Goal: Task Accomplishment & Management: Manage account settings

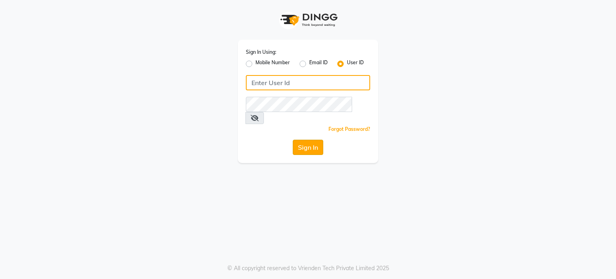
type input "desiresalon"
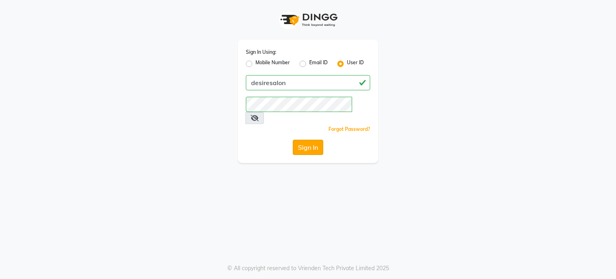
click at [311, 139] on button "Sign In" at bounding box center [308, 146] width 30 height 15
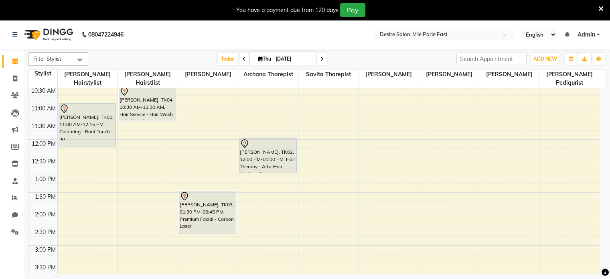
scroll to position [87, 0]
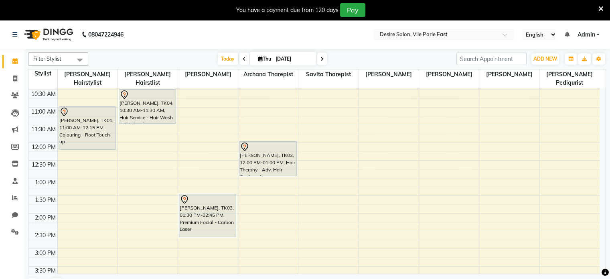
click at [258, 61] on icon at bounding box center [260, 58] width 4 height 5
select select "9"
select select "2025"
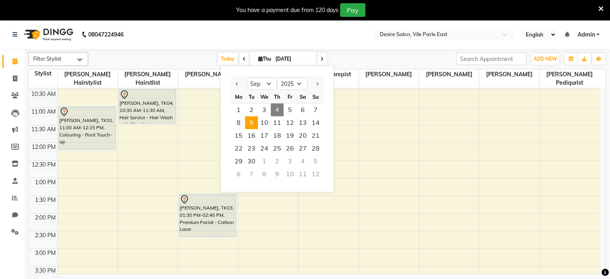
click at [252, 122] on span "9" at bounding box center [251, 122] width 13 height 13
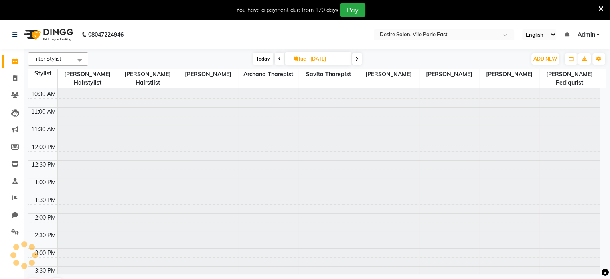
scroll to position [70, 0]
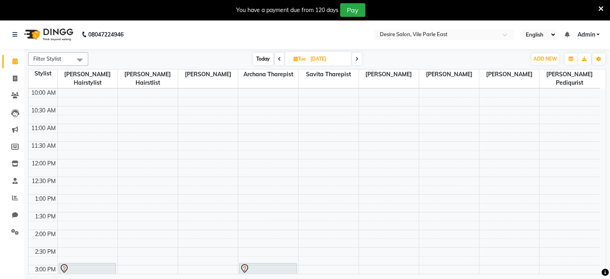
click at [264, 61] on span "Today" at bounding box center [263, 59] width 20 height 12
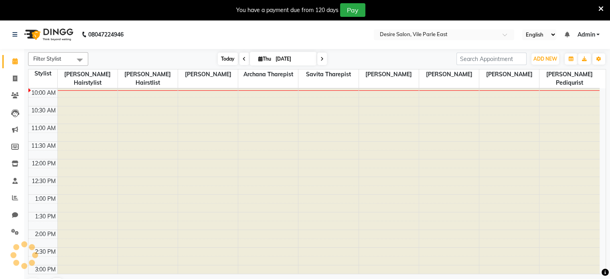
scroll to position [71, 0]
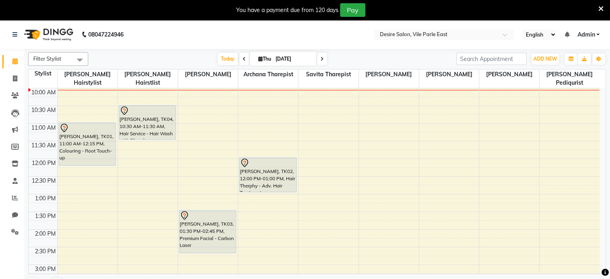
click at [321, 59] on icon at bounding box center [321, 59] width 3 height 5
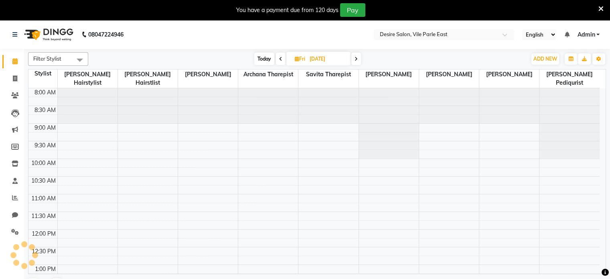
scroll to position [70, 0]
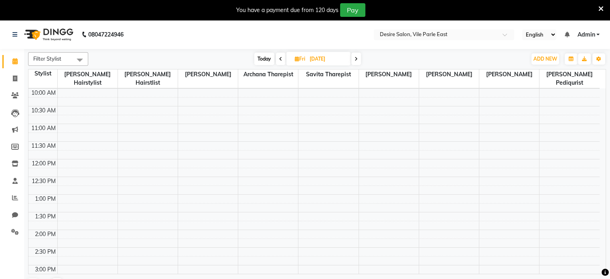
click at [281, 59] on icon at bounding box center [280, 59] width 3 height 5
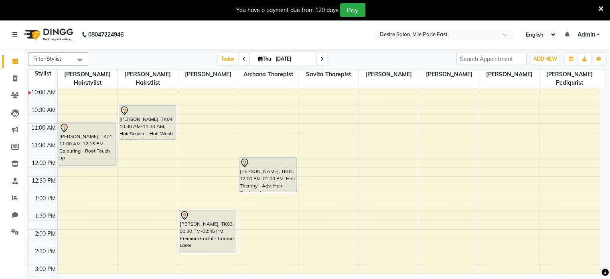
click at [240, 58] on span at bounding box center [244, 59] width 10 height 12
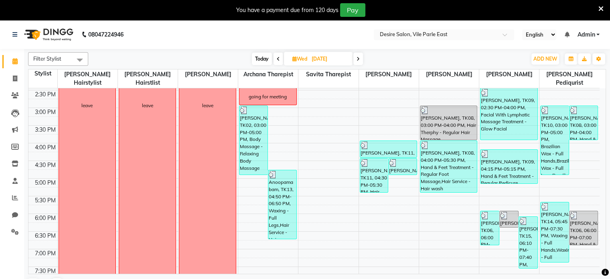
scroll to position [228, 0]
click at [358, 58] on icon at bounding box center [357, 59] width 3 height 5
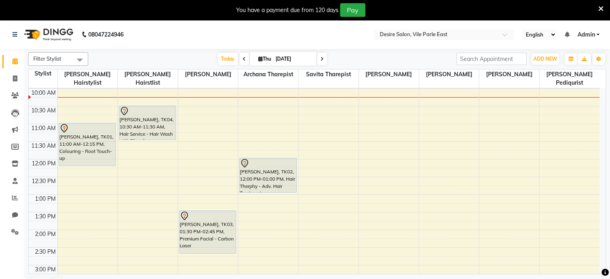
click at [322, 57] on icon at bounding box center [321, 59] width 3 height 5
type input "[DATE]"
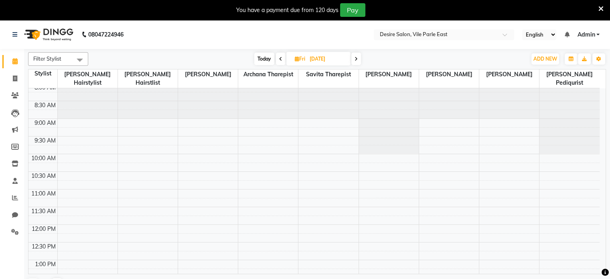
scroll to position [0, 0]
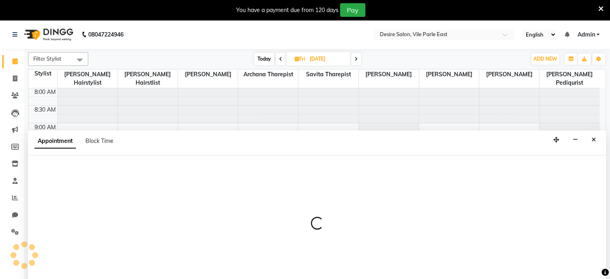
scroll to position [20, 0]
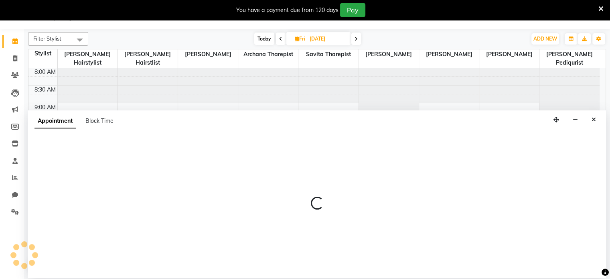
select select "85301"
select select "tentative"
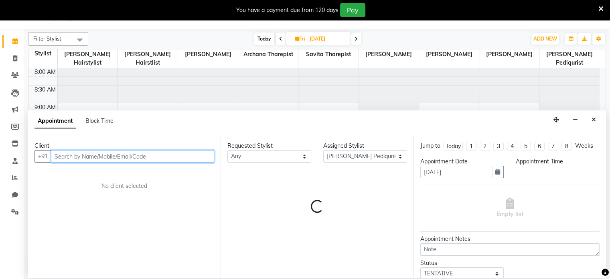
select select "660"
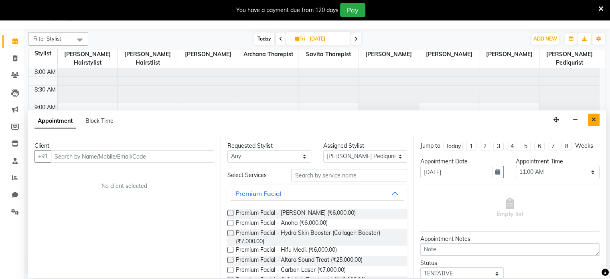
click at [593, 119] on icon "Close" at bounding box center [593, 120] width 4 height 6
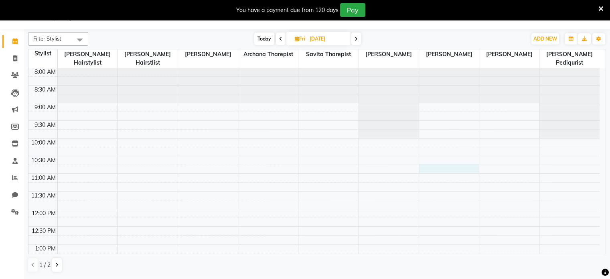
select select "75802"
select select "645"
select select "tentative"
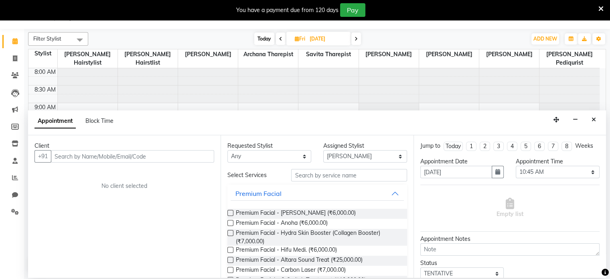
click at [134, 154] on input "text" at bounding box center [132, 156] width 163 height 12
type input "a"
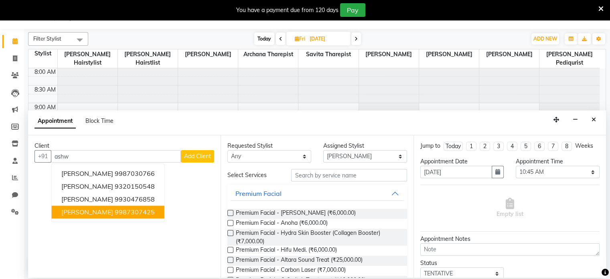
click at [134, 208] on ngb-highlight "9987307425" at bounding box center [135, 212] width 40 height 8
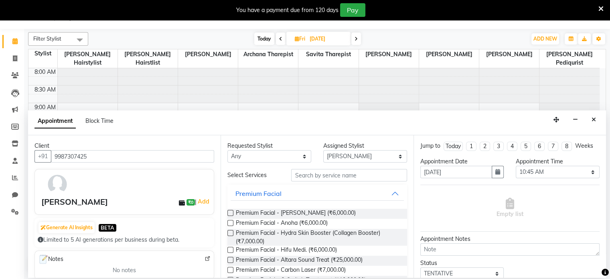
type input "9987307425"
click at [239, 153] on select "Any [PERSON_NAME] [PERSON_NAME] Pediqurist [PERSON_NAME] desire salon [PERSON_N…" at bounding box center [269, 156] width 84 height 12
select select "75802"
click at [227, 150] on select "Any [PERSON_NAME] [PERSON_NAME] Pediqurist [PERSON_NAME] desire salon [PERSON_N…" at bounding box center [269, 156] width 84 height 12
click at [323, 174] on input "text" at bounding box center [348, 175] width 115 height 12
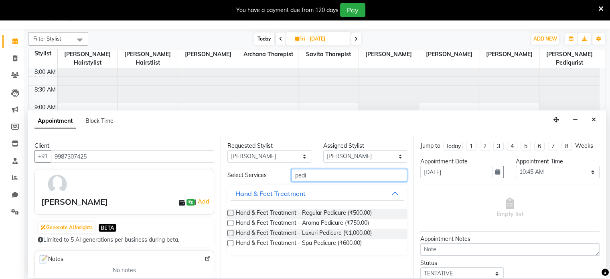
type input "pedi"
click at [230, 212] on label at bounding box center [230, 213] width 6 height 6
click at [230, 212] on input "checkbox" at bounding box center [229, 213] width 5 height 5
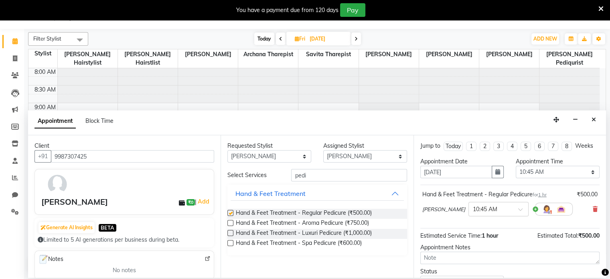
checkbox input "false"
click at [321, 175] on input "pedi" at bounding box center [348, 175] width 115 height 12
type input "p"
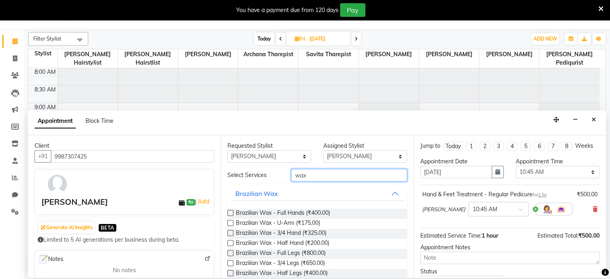
type input "wax"
click at [230, 213] on label at bounding box center [230, 213] width 6 height 6
click at [230, 213] on input "checkbox" at bounding box center [229, 213] width 5 height 5
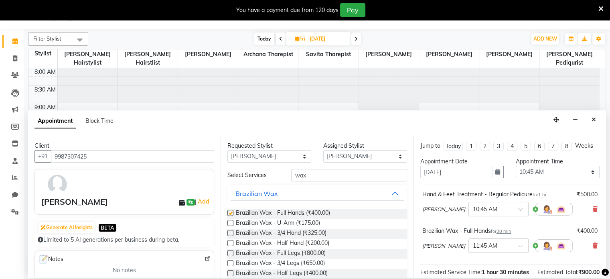
checkbox input "false"
click at [230, 253] on label at bounding box center [230, 253] width 6 height 6
click at [230, 253] on input "checkbox" at bounding box center [229, 253] width 5 height 5
checkbox input "false"
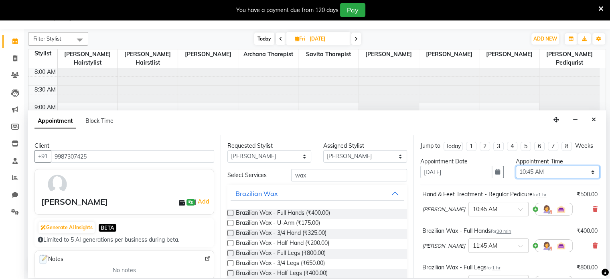
click at [552, 166] on select "Select 09:00 AM 09:15 AM 09:30 AM 09:45 AM 10:00 AM 10:15 AM 10:30 AM 10:45 AM …" at bounding box center [557, 172] width 84 height 12
select select "660"
click at [515, 166] on select "Select 09:00 AM 09:15 AM 09:30 AM 09:45 AM 10:00 AM 10:15 AM 10:30 AM 10:45 AM …" at bounding box center [557, 172] width 84 height 12
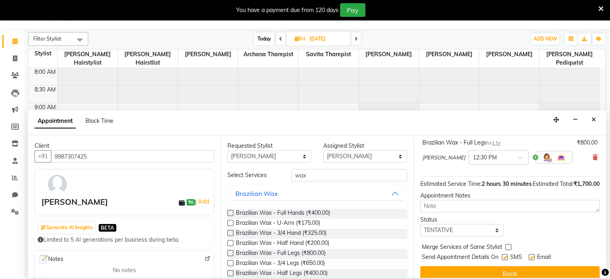
scroll to position [141, 0]
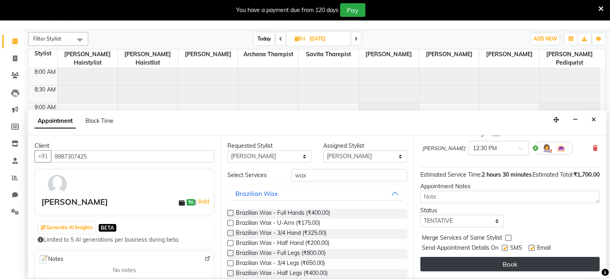
click at [515, 262] on button "Book" at bounding box center [509, 264] width 179 height 14
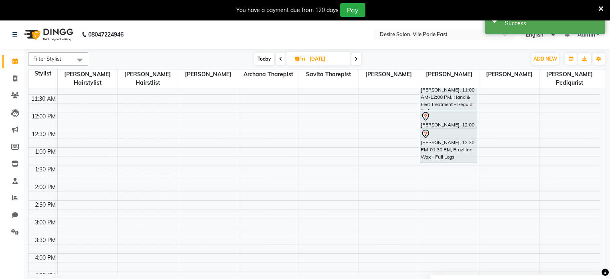
scroll to position [115, 0]
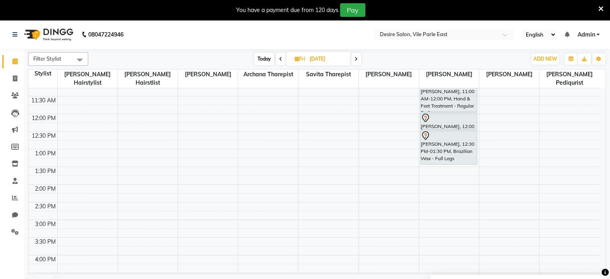
click at [297, 57] on icon at bounding box center [297, 58] width 4 height 5
select select "9"
select select "2025"
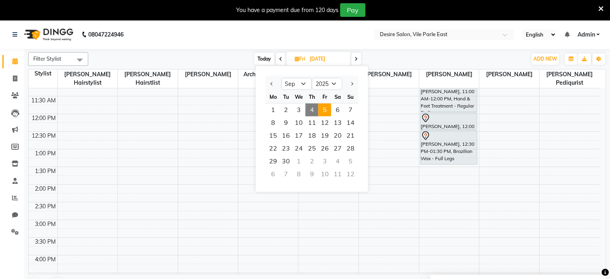
click at [263, 58] on span "Today" at bounding box center [264, 59] width 20 height 12
type input "[DATE]"
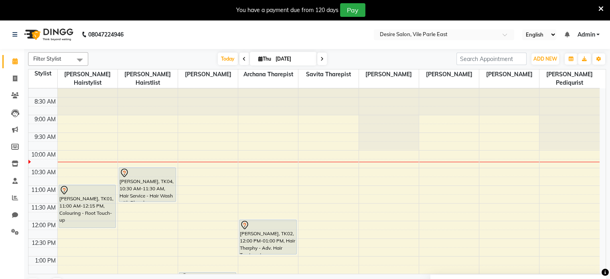
scroll to position [6, 0]
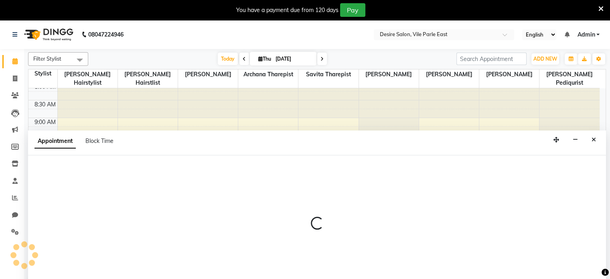
select select "74553"
select select "tentative"
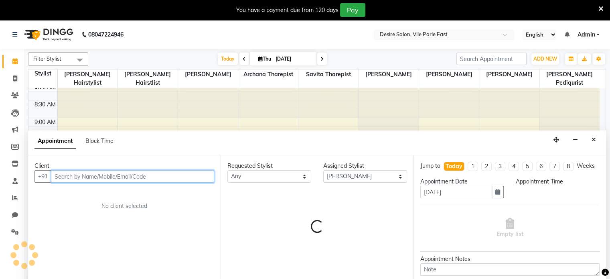
scroll to position [20, 0]
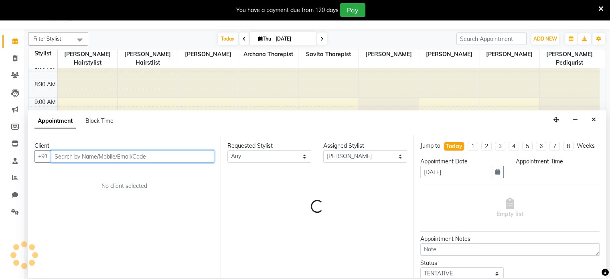
select select "630"
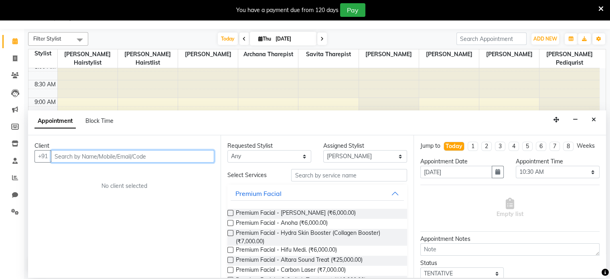
click at [102, 160] on input "text" at bounding box center [132, 156] width 163 height 12
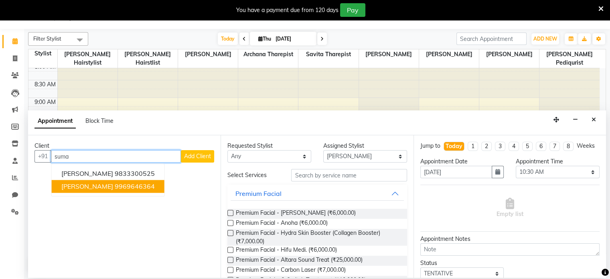
click at [93, 186] on span "[PERSON_NAME]" at bounding box center [87, 186] width 52 height 8
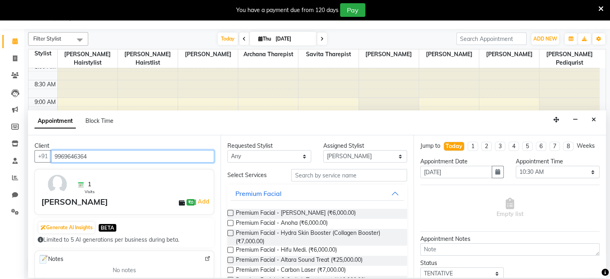
type input "9969646364"
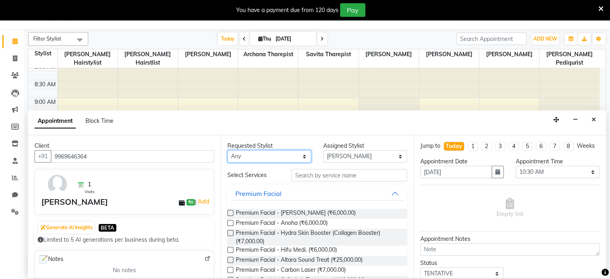
click at [239, 156] on select "Any [PERSON_NAME] [PERSON_NAME] Pediqurist [PERSON_NAME] desire salon [PERSON_N…" at bounding box center [269, 156] width 84 height 12
select select "74553"
click at [227, 150] on select "Any [PERSON_NAME] [PERSON_NAME] Pediqurist [PERSON_NAME] desire salon [PERSON_N…" at bounding box center [269, 156] width 84 height 12
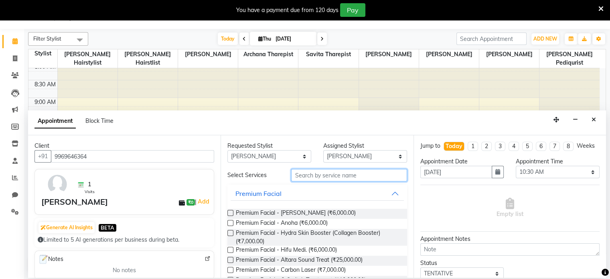
click at [327, 175] on input "text" at bounding box center [348, 175] width 115 height 12
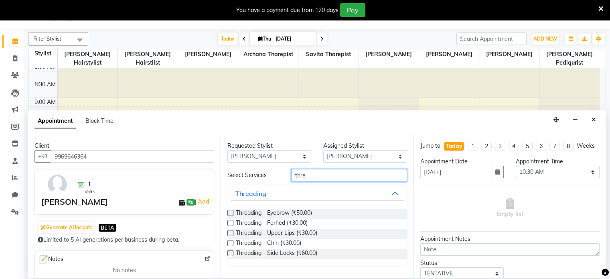
type input "thre"
click at [229, 210] on label at bounding box center [230, 213] width 6 height 6
click at [229, 211] on input "checkbox" at bounding box center [229, 213] width 5 height 5
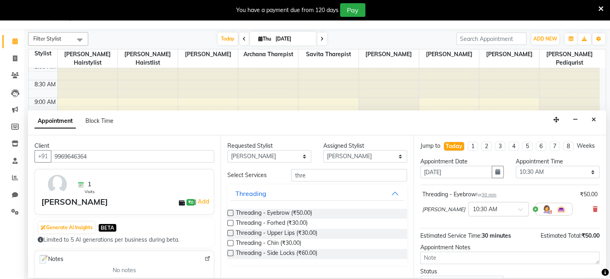
click at [230, 213] on label at bounding box center [230, 213] width 6 height 6
click at [230, 213] on input "checkbox" at bounding box center [229, 213] width 5 height 5
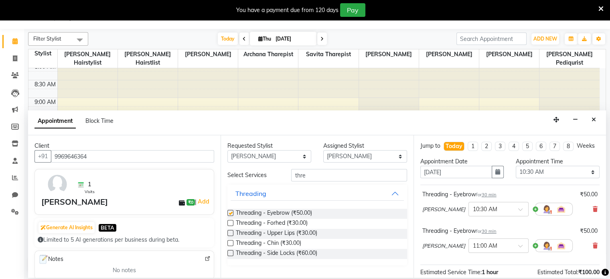
checkbox input "false"
click at [521, 178] on select "Select 09:00 AM 09:15 AM 09:30 AM 09:45 AM 10:00 AM 10:15 AM 10:30 AM 10:45 AM …" at bounding box center [557, 172] width 84 height 12
click at [515, 173] on select "Select 09:00 AM 09:15 AM 09:30 AM 09:45 AM 10:00 AM 10:15 AM 10:30 AM 10:45 AM …" at bounding box center [557, 172] width 84 height 12
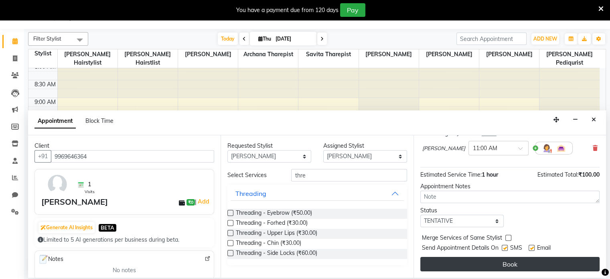
click at [501, 265] on button "Book" at bounding box center [509, 264] width 179 height 14
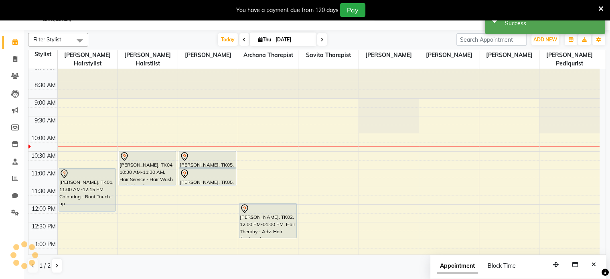
scroll to position [0, 0]
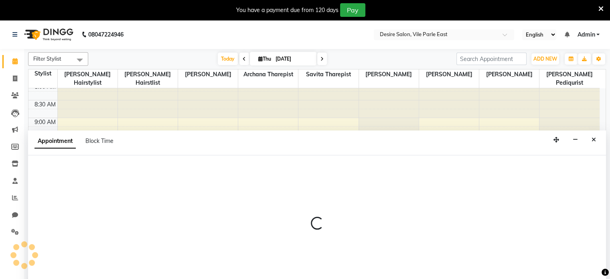
select select "75802"
select select "720"
select select "tentative"
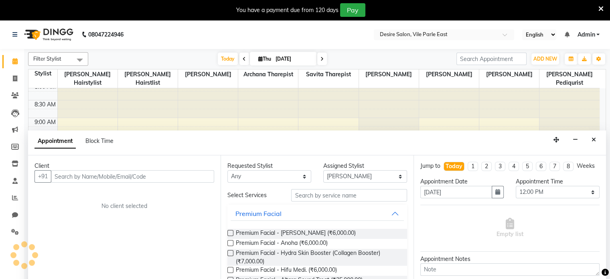
scroll to position [20, 0]
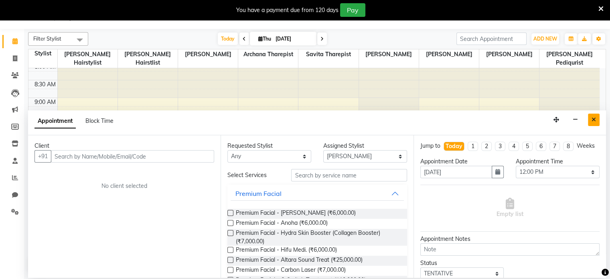
click at [590, 118] on button "Close" at bounding box center [594, 119] width 12 height 12
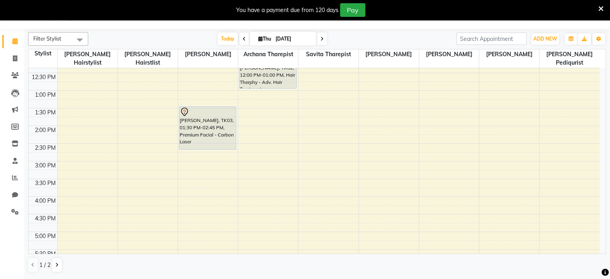
scroll to position [169, 0]
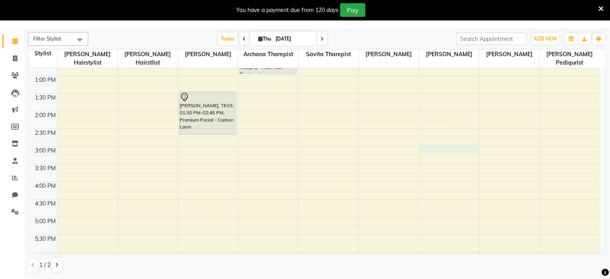
click at [432, 141] on div "8:00 AM 8:30 AM 9:00 AM 9:30 AM 10:00 AM 10:30 AM 11:00 AM 11:30 AM 12:00 PM 12…" at bounding box center [313, 145] width 571 height 493
select select "75802"
select select "tentative"
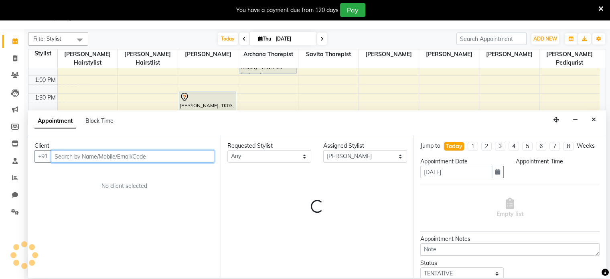
select select "900"
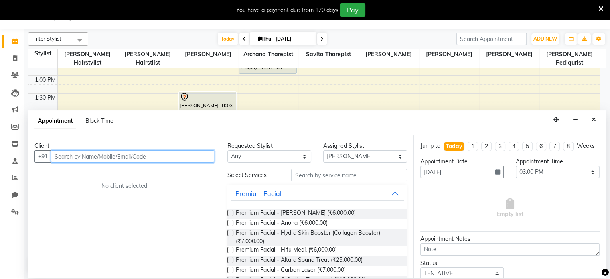
click at [98, 156] on input "text" at bounding box center [132, 156] width 163 height 12
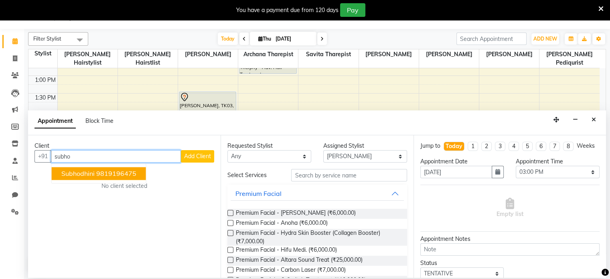
click at [74, 173] on span "subhodhini" at bounding box center [77, 174] width 33 height 8
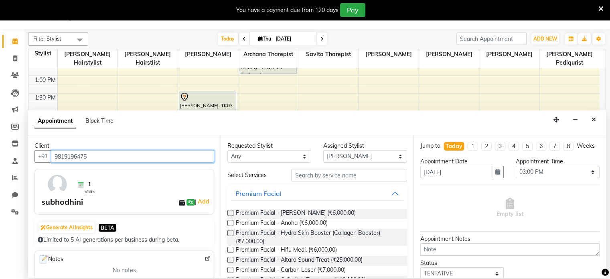
type input "9819196475"
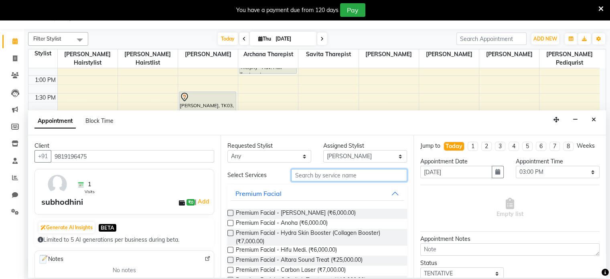
click at [326, 179] on input "text" at bounding box center [348, 175] width 115 height 12
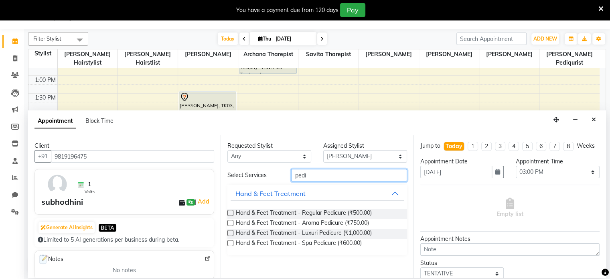
type input "pedi"
click at [231, 212] on label at bounding box center [230, 213] width 6 height 6
click at [231, 212] on input "checkbox" at bounding box center [229, 213] width 5 height 5
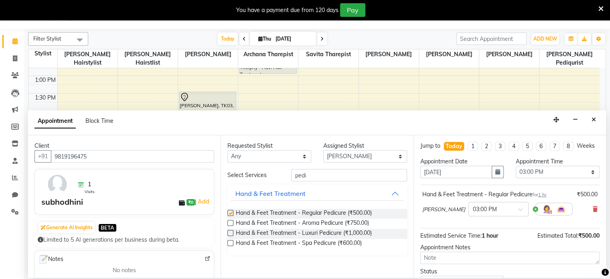
checkbox input "false"
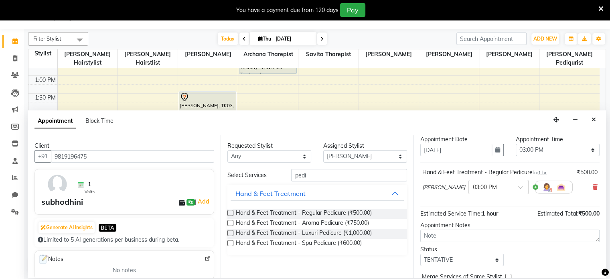
scroll to position [68, 0]
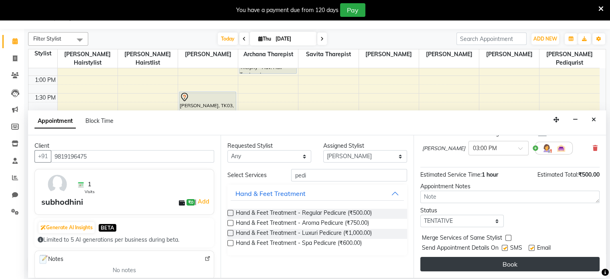
click at [537, 267] on button "Book" at bounding box center [509, 264] width 179 height 14
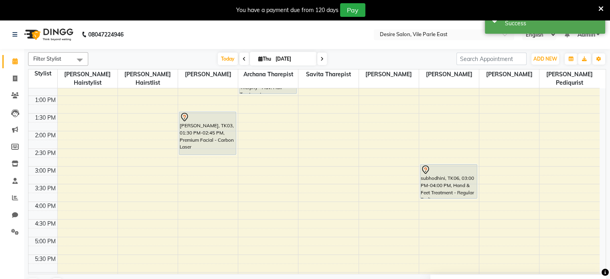
scroll to position [0, 0]
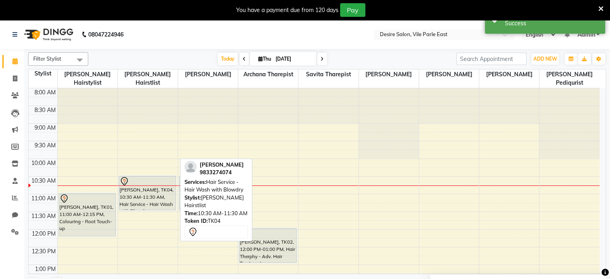
click at [149, 196] on div "[PERSON_NAME], TK04, 10:30 AM-11:30 AM, Hair Service - Hair Wash with Blowdry" at bounding box center [147, 193] width 57 height 34
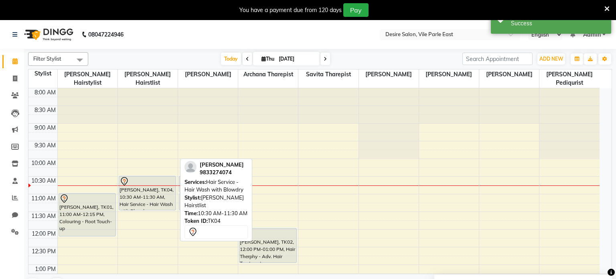
select select "7"
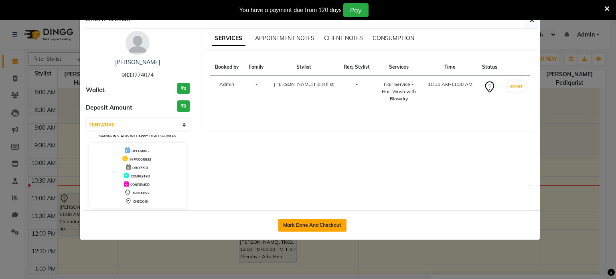
click at [326, 222] on button "Mark Done And Checkout" at bounding box center [312, 224] width 69 height 13
select select "8076"
select select "service"
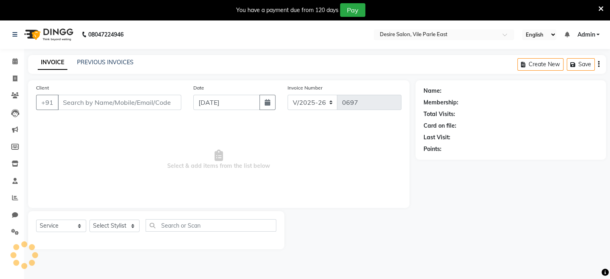
type input "9833274074"
select select "75804"
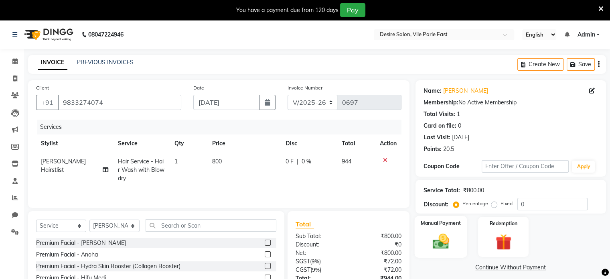
click at [452, 227] on div "Manual Payment" at bounding box center [440, 236] width 53 height 41
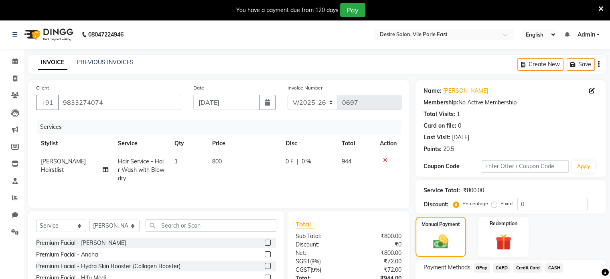
scroll to position [48, 0]
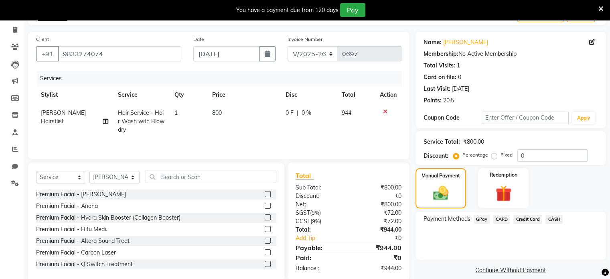
click at [554, 218] on span "CASH" at bounding box center [553, 218] width 17 height 9
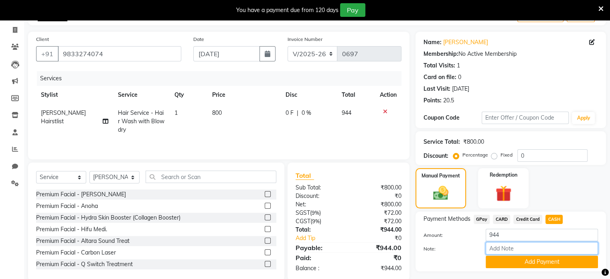
click at [518, 250] on input "Note:" at bounding box center [541, 248] width 112 height 12
type input "membership paper"
click at [533, 263] on button "Add Payment" at bounding box center [541, 261] width 112 height 12
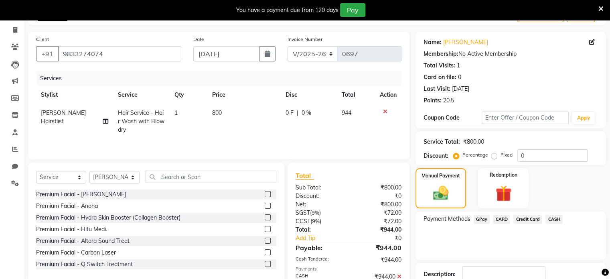
scroll to position [98, 0]
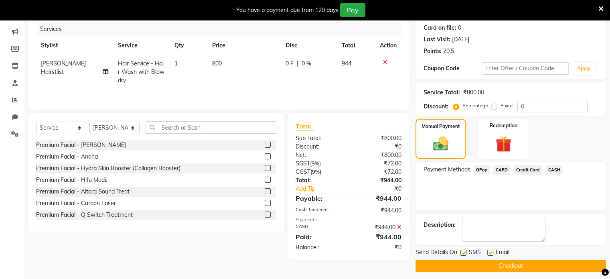
click at [589, 263] on button "Checkout" at bounding box center [510, 265] width 190 height 12
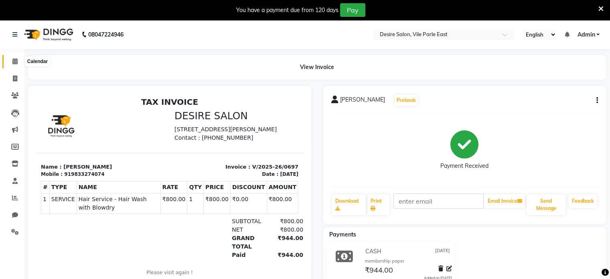
click at [14, 61] on icon at bounding box center [14, 61] width 5 height 6
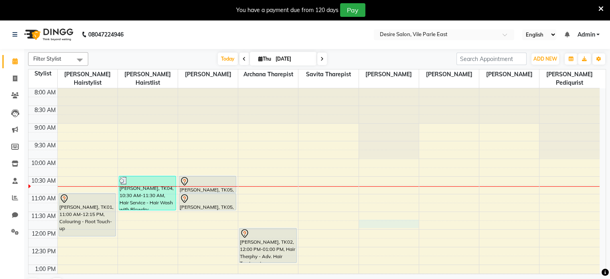
select select "89449"
select select "705"
select select "tentative"
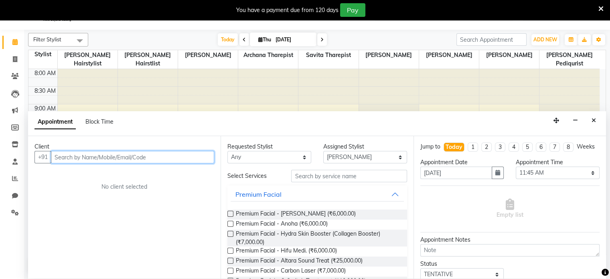
scroll to position [20, 0]
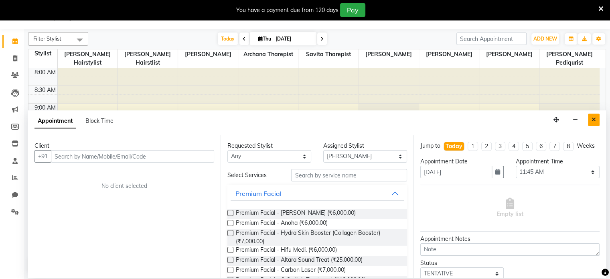
click at [594, 118] on icon "Close" at bounding box center [593, 120] width 4 height 6
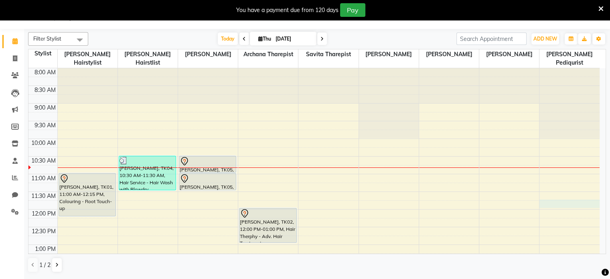
select select "85301"
select select "705"
select select "tentative"
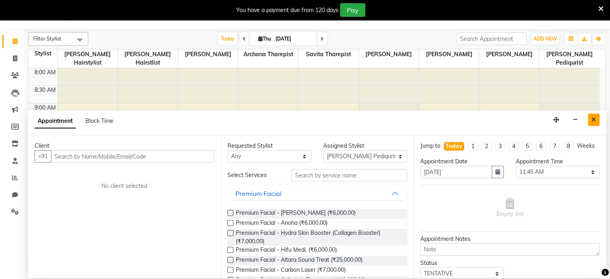
click at [596, 119] on button "Close" at bounding box center [594, 119] width 12 height 12
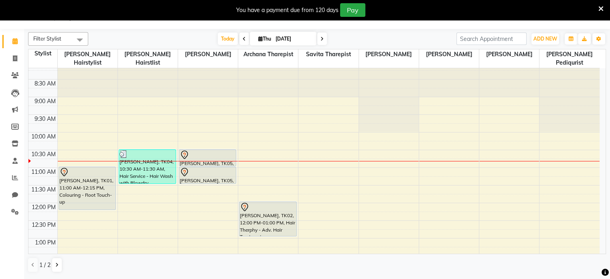
scroll to position [5, 0]
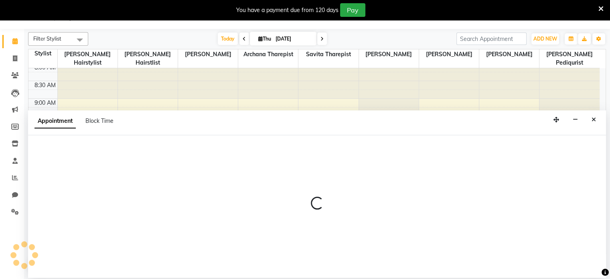
select select "85301"
select select "tentative"
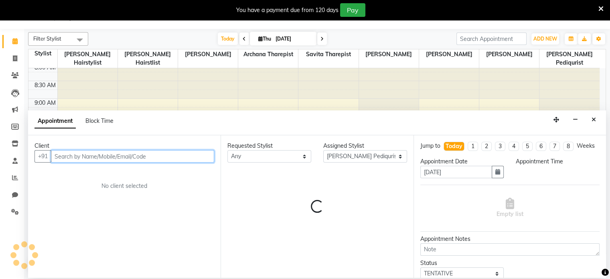
select select "600"
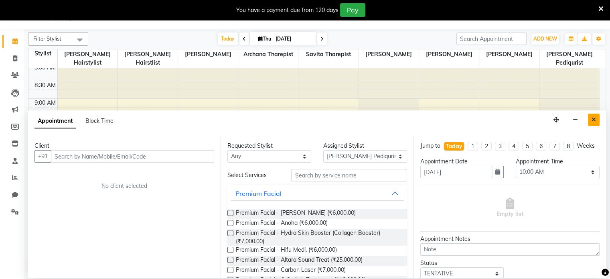
click at [588, 117] on button "Close" at bounding box center [594, 119] width 12 height 12
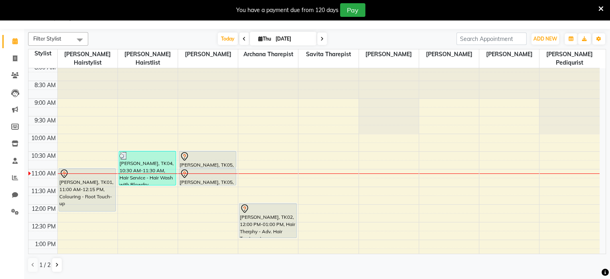
click at [600, 7] on icon at bounding box center [600, 8] width 5 height 7
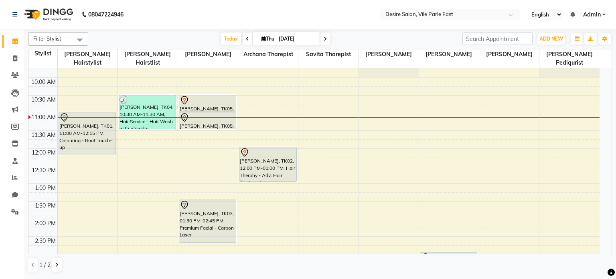
scroll to position [62, 0]
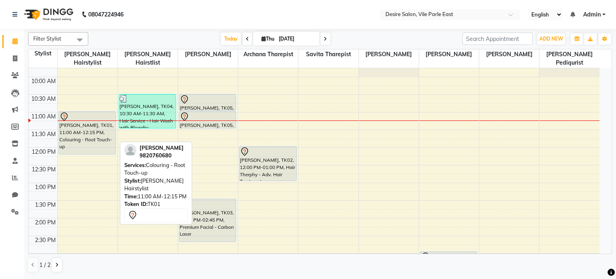
click at [101, 139] on div "[PERSON_NAME], TK01, 11:00 AM-12:15 PM, Colouring - Root Touch-up" at bounding box center [87, 132] width 57 height 42
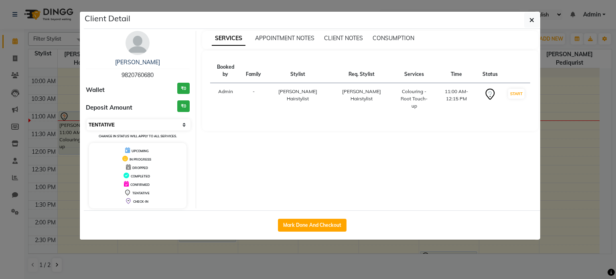
click at [180, 123] on select "Select IN SERVICE CONFIRMED TENTATIVE CHECK IN MARK DONE DROPPED UPCOMING" at bounding box center [139, 124] width 104 height 11
select select "8"
click at [87, 119] on select "Select IN SERVICE CONFIRMED TENTATIVE CHECK IN MARK DONE DROPPED UPCOMING" at bounding box center [139, 124] width 104 height 11
click at [533, 18] on icon "button" at bounding box center [531, 20] width 5 height 6
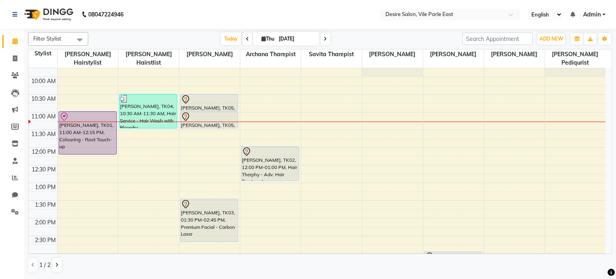
click at [281, 41] on input "[DATE]" at bounding box center [296, 39] width 40 height 12
select select "9"
select select "2025"
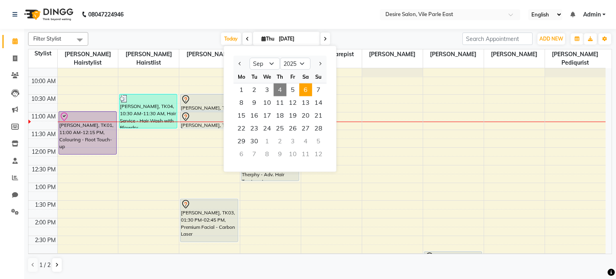
click at [310, 89] on span "6" at bounding box center [305, 89] width 13 height 13
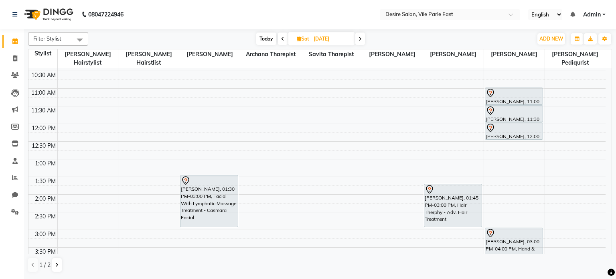
scroll to position [85, 0]
click at [282, 36] on icon at bounding box center [282, 38] width 3 height 5
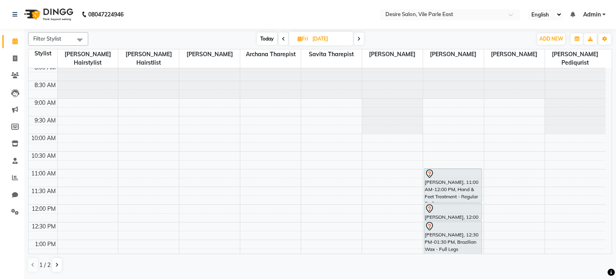
scroll to position [0, 0]
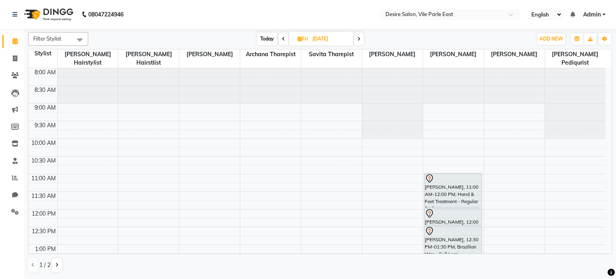
click at [281, 41] on span at bounding box center [284, 38] width 10 height 12
type input "[DATE]"
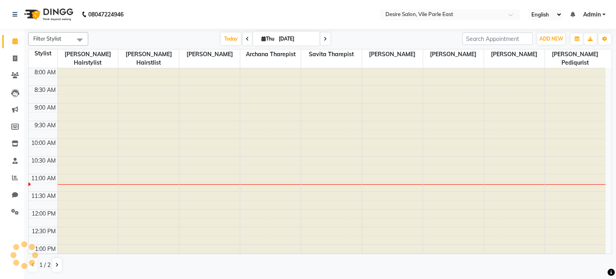
scroll to position [105, 0]
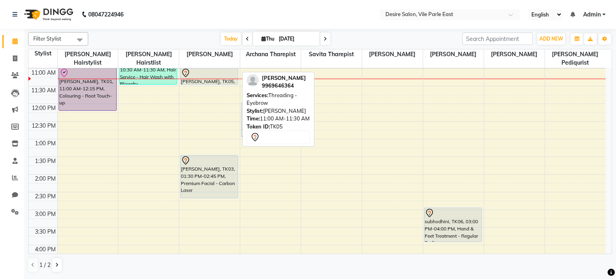
click at [232, 73] on div "[PERSON_NAME], TK05, 11:00 AM-11:30 AM, Threading - Eyebrow" at bounding box center [208, 76] width 57 height 16
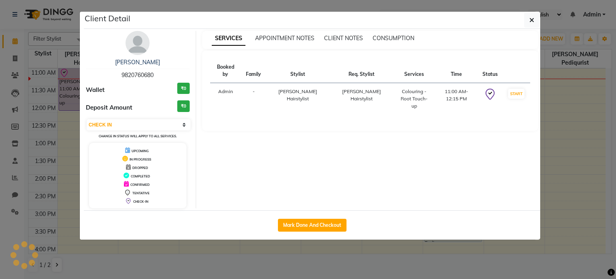
select select "7"
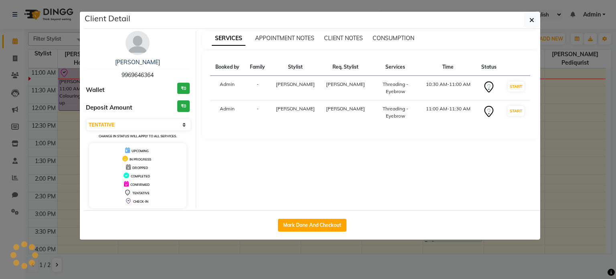
click at [232, 73] on th "Booked by" at bounding box center [227, 67] width 35 height 17
click at [552, 77] on ngb-modal-window "Client Detail [PERSON_NAME] 9969646364 Wallet ₹0 Deposit Amount ₹0 Select IN SE…" at bounding box center [308, 139] width 616 height 279
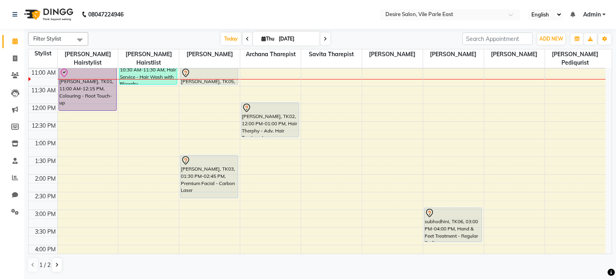
click at [613, 57] on div "Filter Stylist Select All [PERSON_NAME] Hairstylist [PERSON_NAME] Hairstlist [P…" at bounding box center [320, 153] width 592 height 249
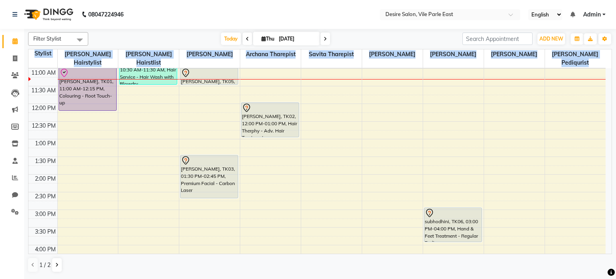
drag, startPoint x: 613, startPoint y: 57, endPoint x: 607, endPoint y: 64, distance: 9.7
click at [607, 64] on div "Filter Stylist Select All [PERSON_NAME] Hairstylist [PERSON_NAME] Hairstlist [P…" at bounding box center [320, 153] width 592 height 249
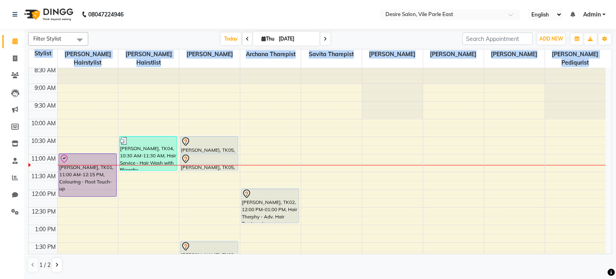
scroll to position [0, 0]
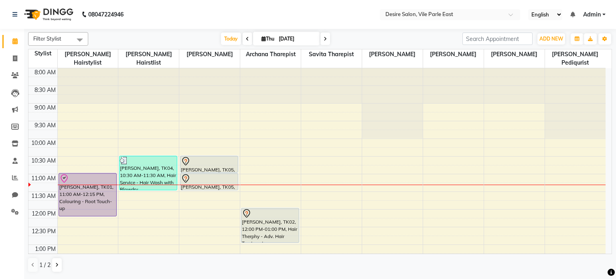
click at [218, 28] on nav "08047224946 Select Location × Desire Salon, Vile Parle East English ENGLISH Esp…" at bounding box center [308, 14] width 616 height 29
click at [322, 36] on span at bounding box center [325, 38] width 10 height 12
type input "[DATE]"
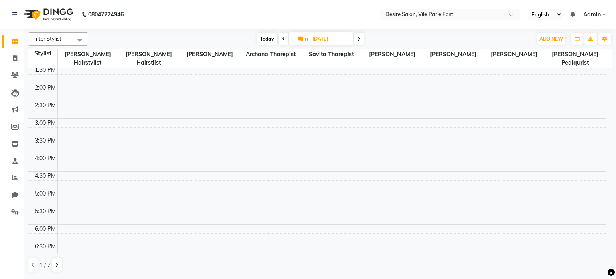
scroll to position [260, 0]
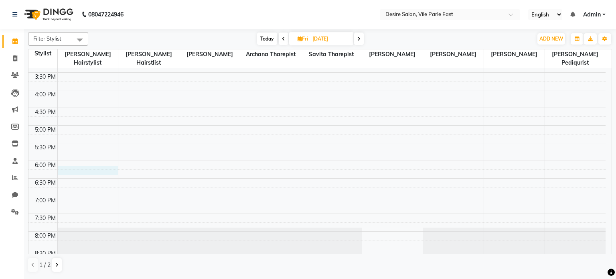
click at [88, 158] on div "8:00 AM 8:30 AM 9:00 AM 9:30 AM 10:00 AM 10:30 AM 11:00 AM 11:30 AM 12:00 PM 12…" at bounding box center [316, 54] width 577 height 493
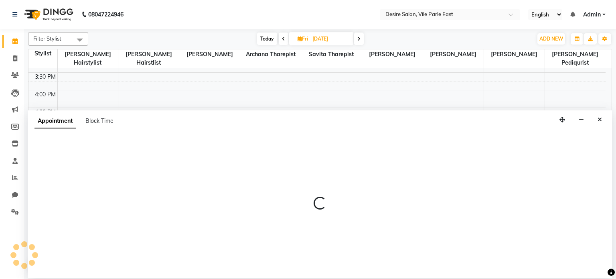
select select "74551"
select select "tentative"
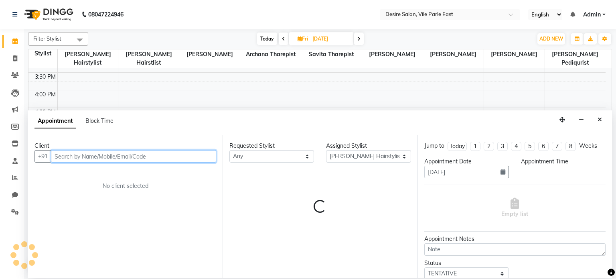
select select "1095"
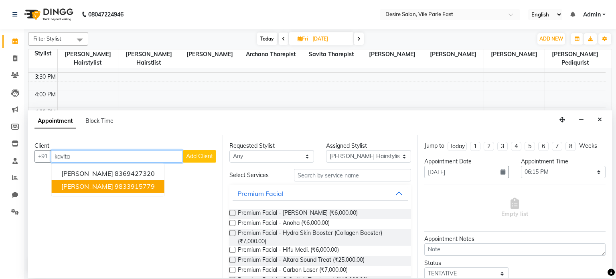
click at [133, 186] on ngb-highlight "9833915779" at bounding box center [135, 186] width 40 height 8
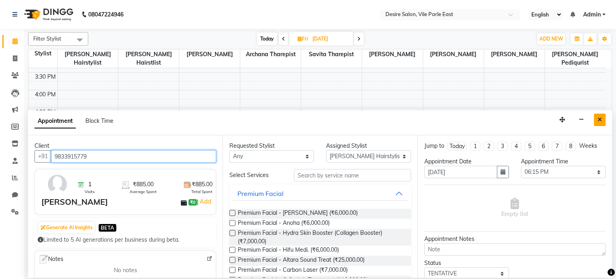
type input "9833915779"
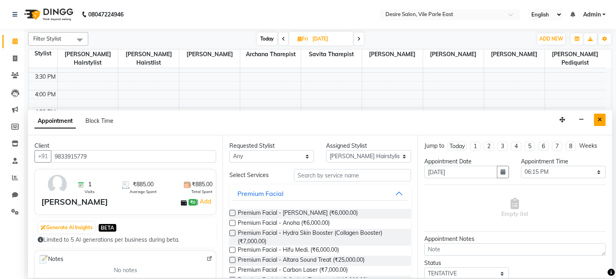
click at [600, 120] on icon "Close" at bounding box center [599, 120] width 4 height 6
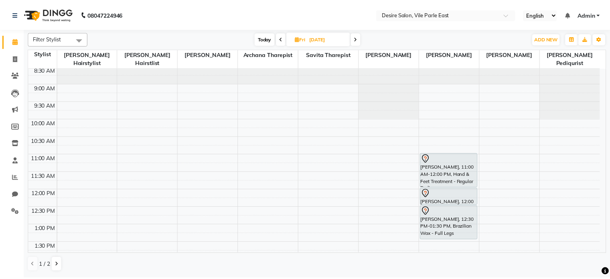
scroll to position [0, 0]
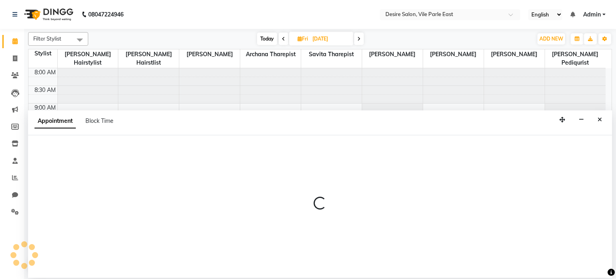
select select "74553"
select select "675"
select select "tentative"
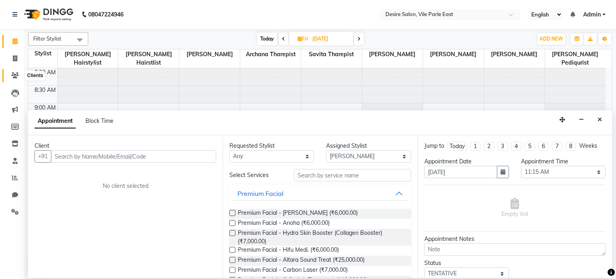
click at [16, 76] on icon at bounding box center [15, 75] width 8 height 6
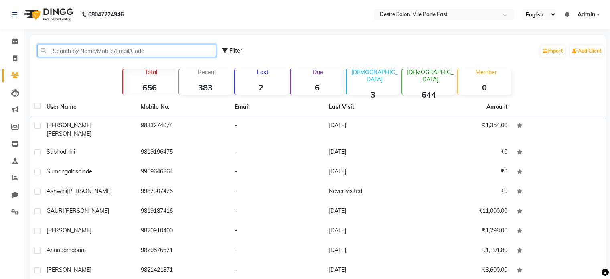
click at [90, 52] on input "text" at bounding box center [126, 50] width 179 height 12
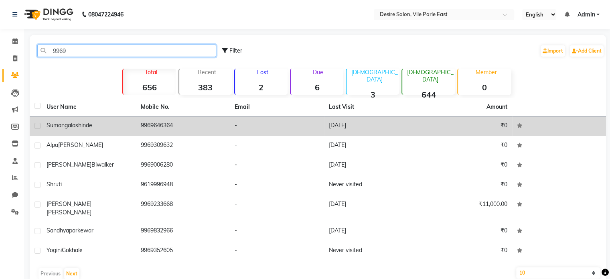
type input "9969"
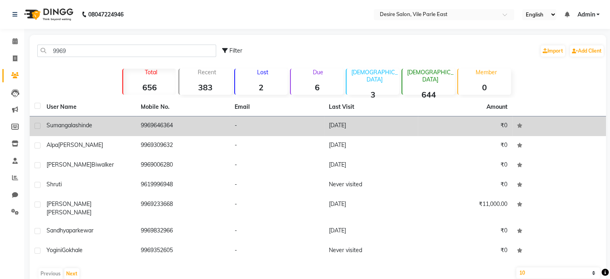
click at [138, 126] on td "9969646364" at bounding box center [183, 126] width 94 height 20
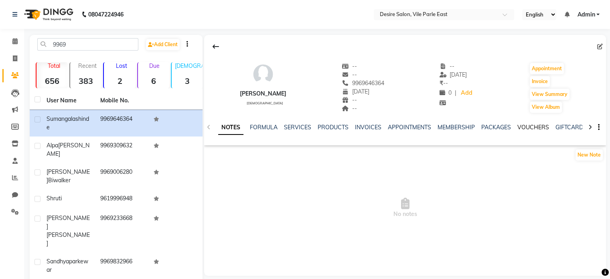
click at [533, 129] on link "VOUCHERS" at bounding box center [533, 126] width 32 height 7
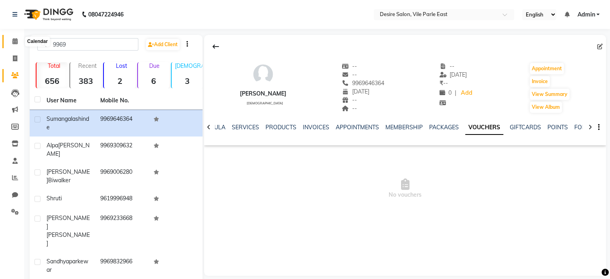
click at [13, 43] on icon at bounding box center [14, 41] width 5 height 6
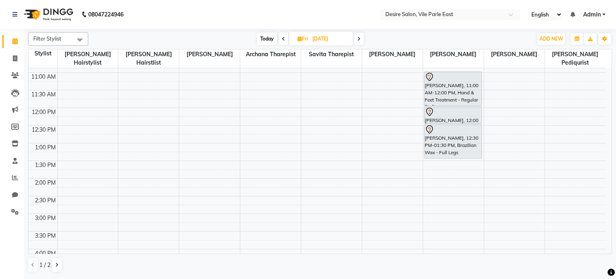
scroll to position [97, 0]
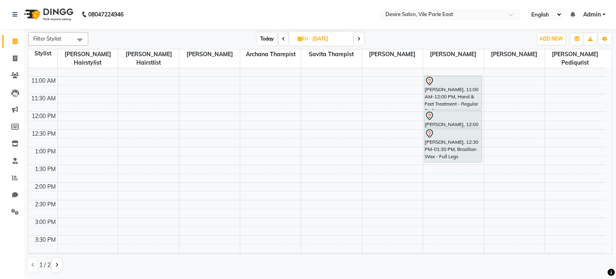
click at [258, 39] on span "Today" at bounding box center [267, 38] width 20 height 12
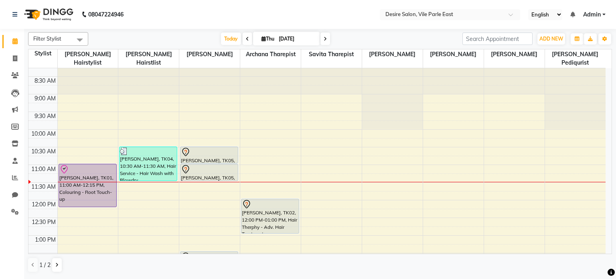
scroll to position [6, 0]
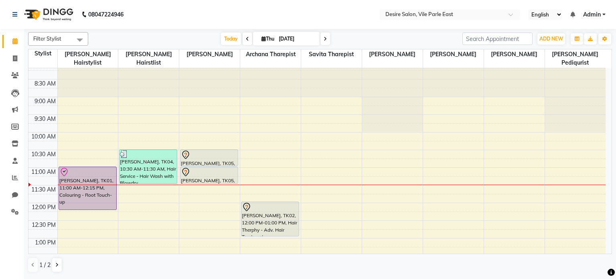
click at [325, 37] on icon at bounding box center [324, 38] width 3 height 5
type input "[DATE]"
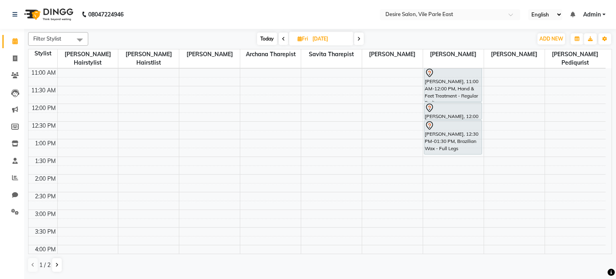
scroll to position [0, 0]
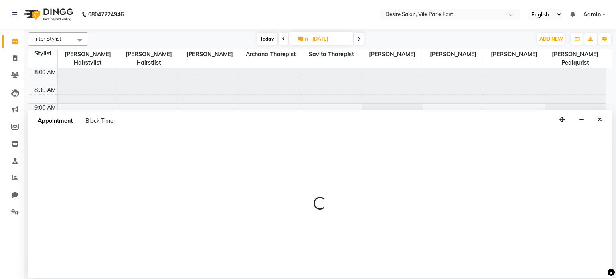
select select "74553"
select select "660"
select select "tentative"
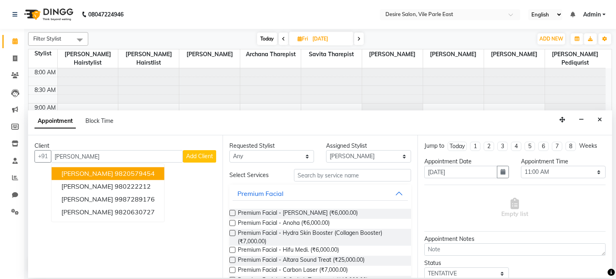
click at [105, 174] on span "[PERSON_NAME]" at bounding box center [87, 174] width 52 height 8
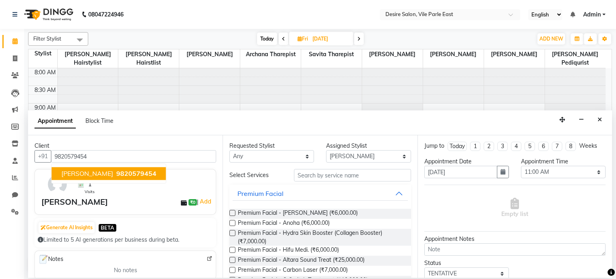
type input "9820579454"
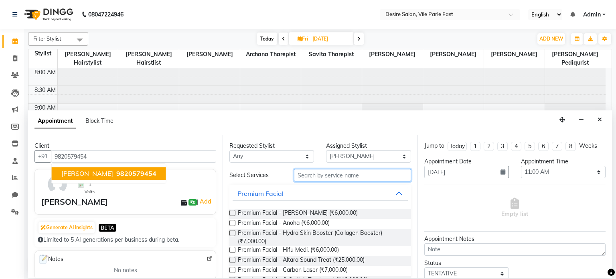
click at [347, 175] on input "text" at bounding box center [352, 175] width 117 height 12
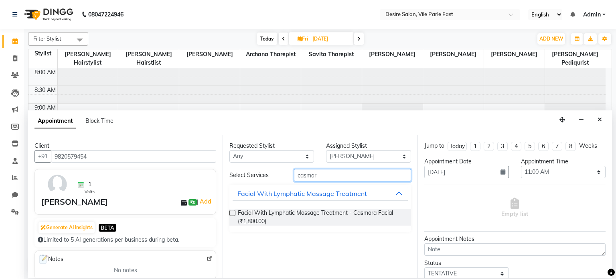
type input "casmar"
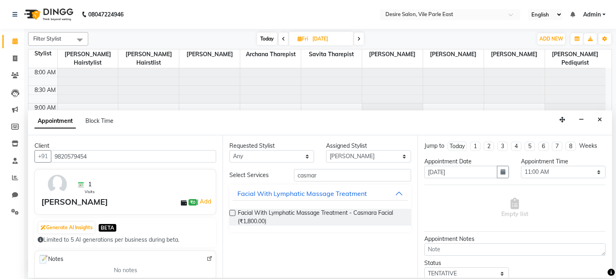
click at [231, 211] on label at bounding box center [232, 213] width 6 height 6
click at [231, 211] on input "checkbox" at bounding box center [231, 213] width 5 height 5
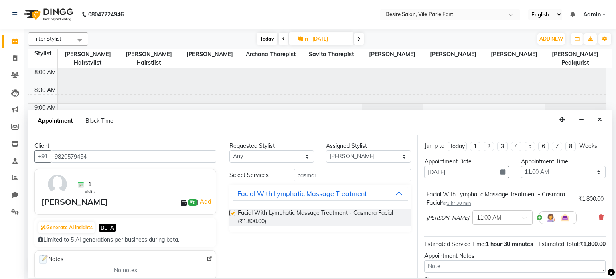
checkbox input "false"
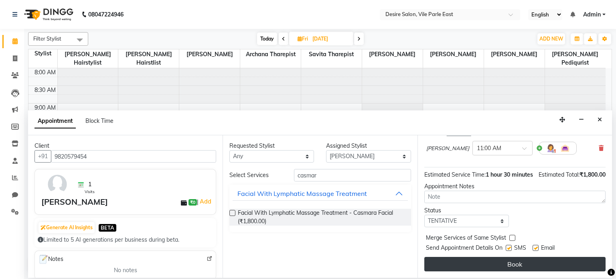
click at [513, 267] on button "Book" at bounding box center [514, 264] width 181 height 14
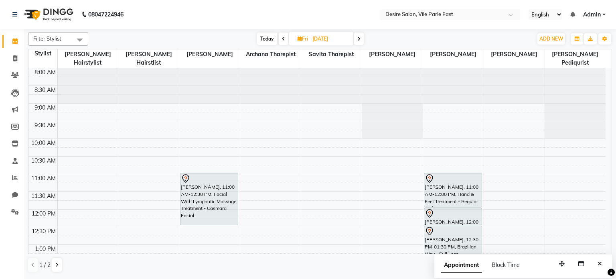
click at [282, 38] on icon at bounding box center [283, 38] width 3 height 5
type input "[DATE]"
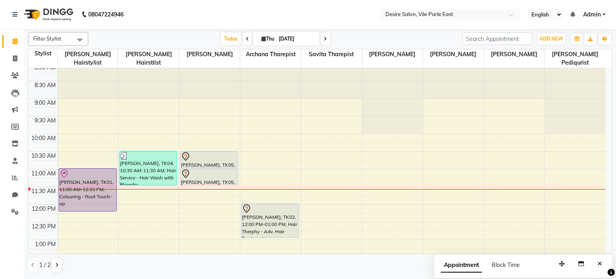
scroll to position [0, 0]
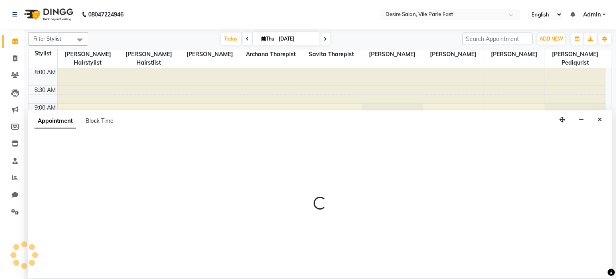
select select "89449"
select select "720"
select select "tentative"
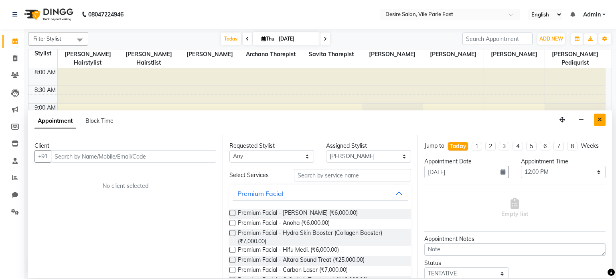
click at [600, 119] on icon "Close" at bounding box center [599, 120] width 4 height 6
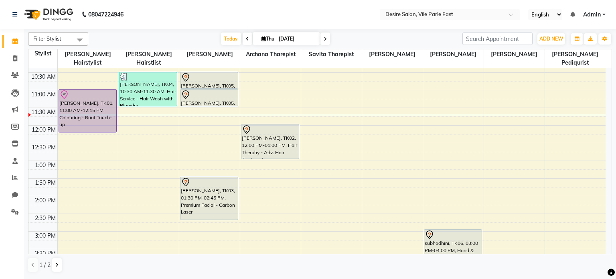
scroll to position [80, 0]
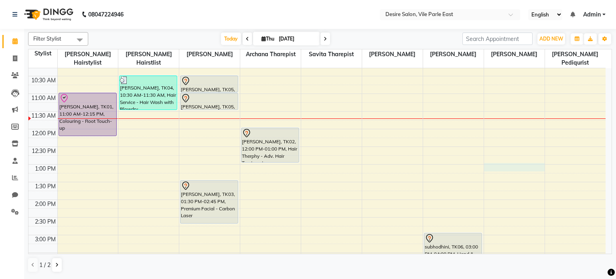
click at [489, 159] on div "8:00 AM 8:30 AM 9:00 AM 9:30 AM 10:00 AM 10:30 AM 11:00 AM 11:30 AM 12:00 PM 12…" at bounding box center [316, 234] width 577 height 493
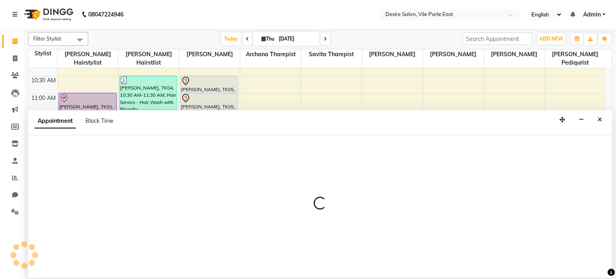
select select "75801"
select select "780"
select select "tentative"
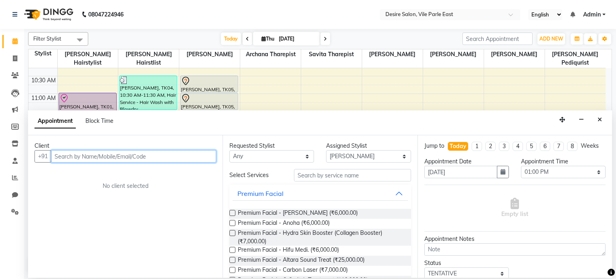
click at [149, 154] on input "text" at bounding box center [133, 156] width 165 height 12
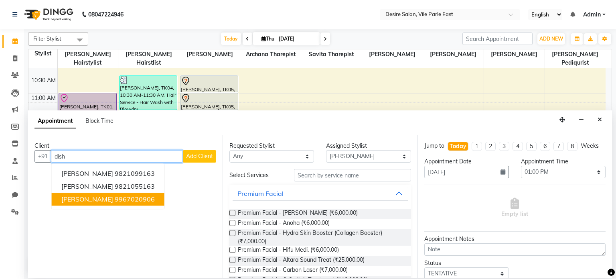
click at [135, 198] on ngb-highlight "9967020906" at bounding box center [135, 199] width 40 height 8
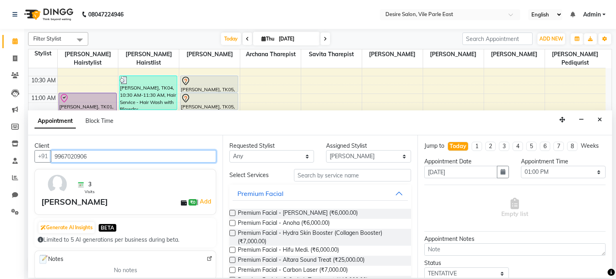
type input "9967020906"
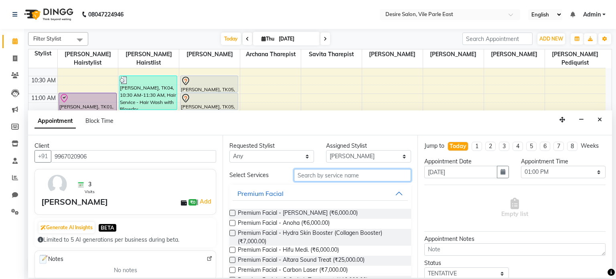
click at [308, 174] on input "text" at bounding box center [352, 175] width 117 height 12
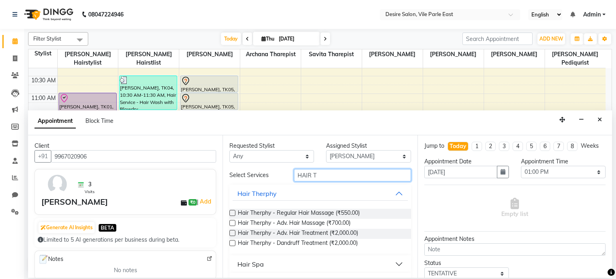
type input "HAIR T"
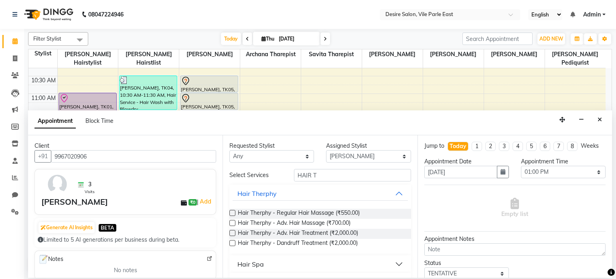
click at [232, 231] on label at bounding box center [232, 233] width 6 height 6
click at [232, 231] on input "checkbox" at bounding box center [231, 233] width 5 height 5
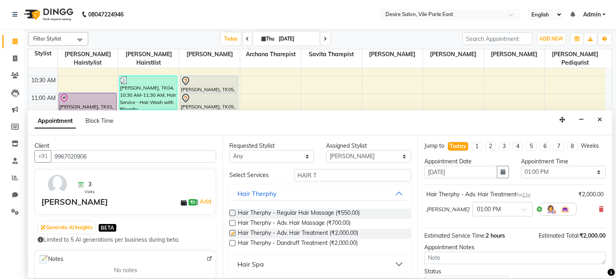
checkbox input "false"
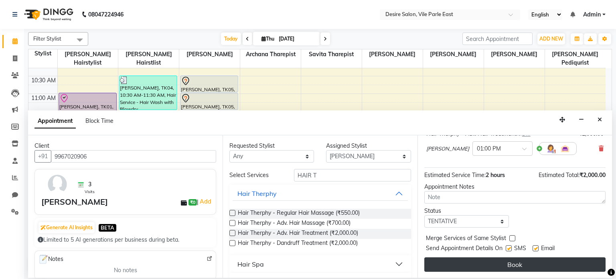
click at [512, 260] on button "Book" at bounding box center [514, 264] width 181 height 14
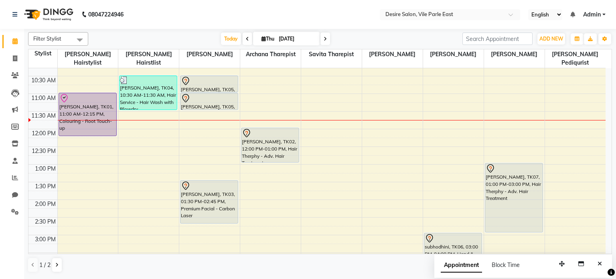
click at [325, 38] on span at bounding box center [325, 38] width 10 height 12
type input "[DATE]"
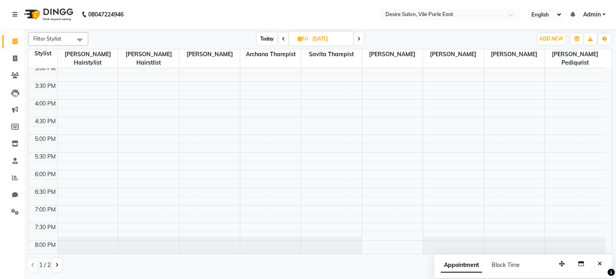
scroll to position [245, 0]
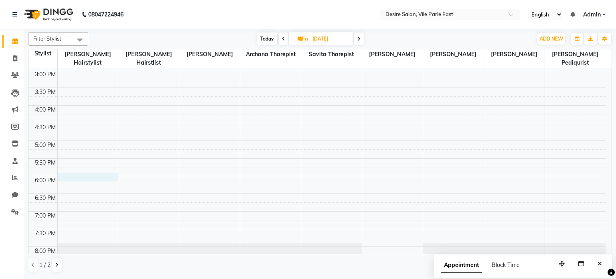
click at [73, 168] on div "8:00 AM 8:30 AM 9:00 AM 9:30 AM 10:00 AM 10:30 AM 11:00 AM 11:30 AM 12:00 PM 12…" at bounding box center [316, 69] width 577 height 493
select select "74551"
select select "tentative"
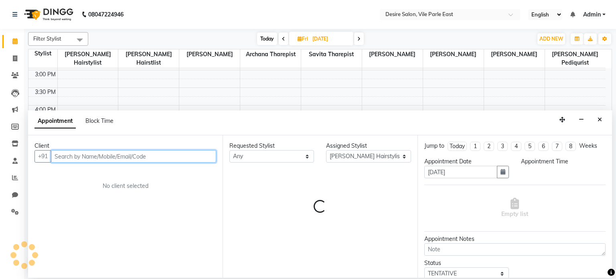
select select "1080"
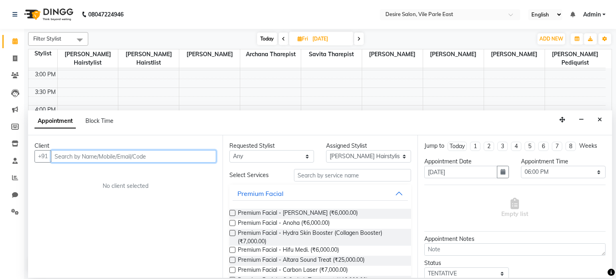
click at [81, 156] on input "text" at bounding box center [133, 156] width 165 height 12
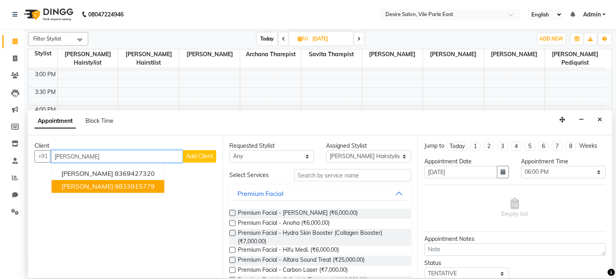
click at [83, 183] on span "[PERSON_NAME]" at bounding box center [87, 186] width 52 height 8
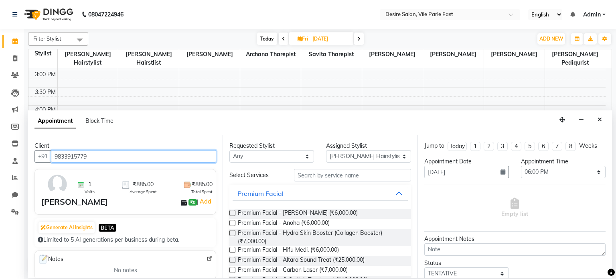
type input "9833915779"
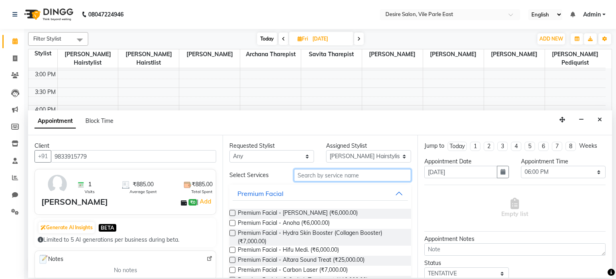
click at [326, 174] on input "text" at bounding box center [352, 175] width 117 height 12
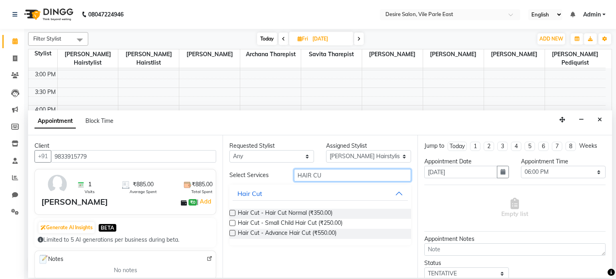
type input "HAIR CU"
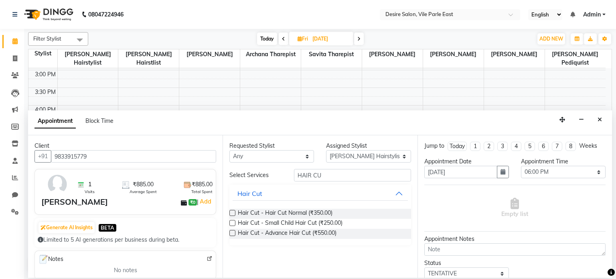
click at [232, 232] on label at bounding box center [232, 233] width 6 height 6
click at [232, 232] on input "checkbox" at bounding box center [231, 233] width 5 height 5
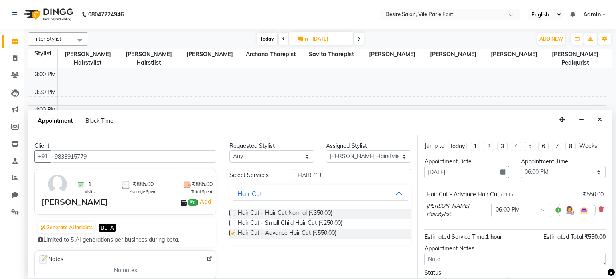
checkbox input "false"
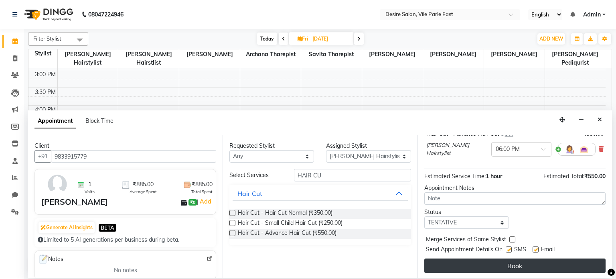
click at [518, 259] on button "Book" at bounding box center [514, 265] width 181 height 14
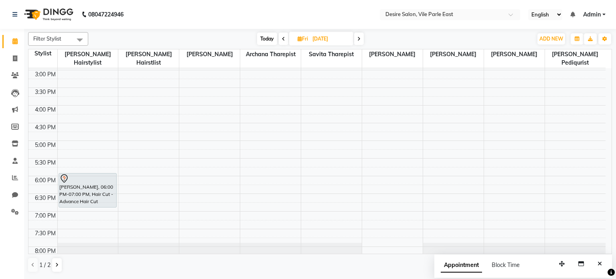
click at [299, 38] on icon at bounding box center [299, 38] width 4 height 5
select select "9"
select select "2025"
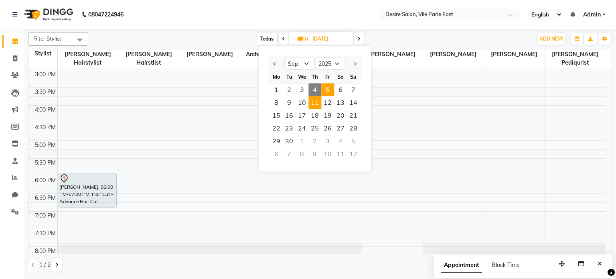
click at [313, 103] on span "11" at bounding box center [314, 102] width 13 height 13
type input "[DATE]"
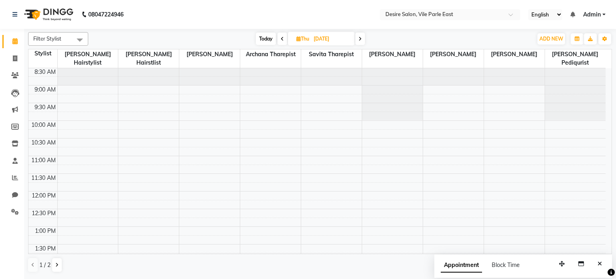
scroll to position [0, 0]
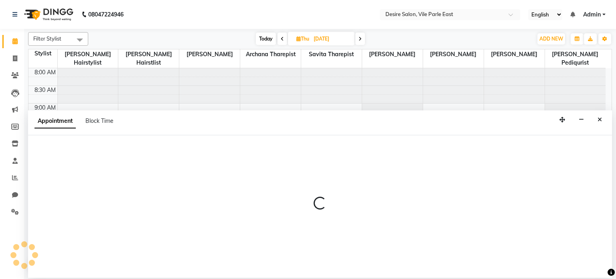
select select "74553"
select select "630"
select select "tentative"
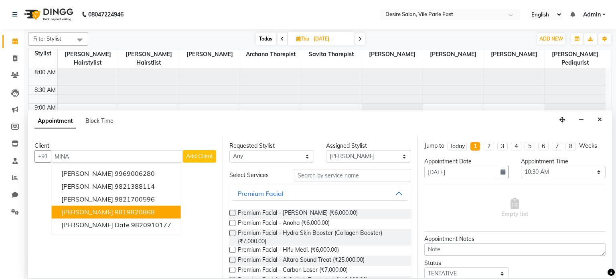
click at [115, 212] on ngb-highlight "9819820868" at bounding box center [135, 212] width 40 height 8
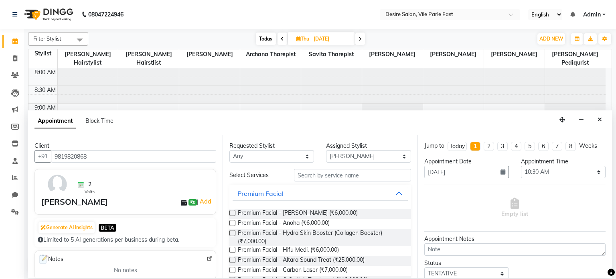
type input "9819820868"
click at [255, 155] on select "Any [PERSON_NAME] [PERSON_NAME] Pediqurist [PERSON_NAME] desire salon [PERSON_N…" at bounding box center [271, 156] width 85 height 12
select select "74553"
click at [229, 150] on select "Any [PERSON_NAME] [PERSON_NAME] Pediqurist [PERSON_NAME] desire salon [PERSON_N…" at bounding box center [271, 156] width 85 height 12
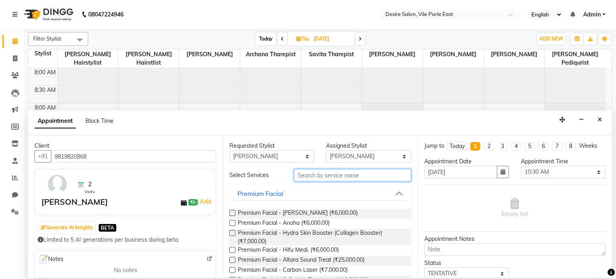
click at [319, 178] on input "text" at bounding box center [352, 175] width 117 height 12
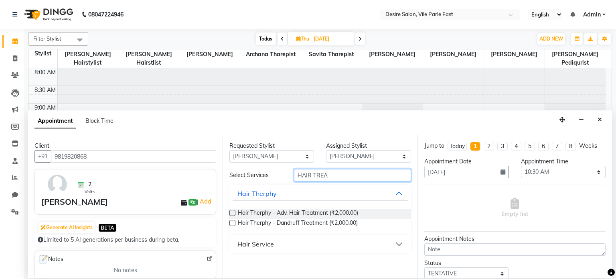
type input "HAIR TREA"
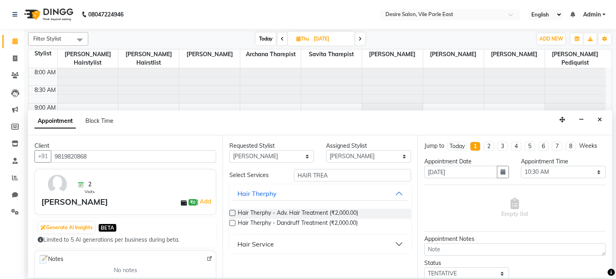
click at [232, 212] on label at bounding box center [232, 213] width 6 height 6
click at [232, 212] on input "checkbox" at bounding box center [231, 213] width 5 height 5
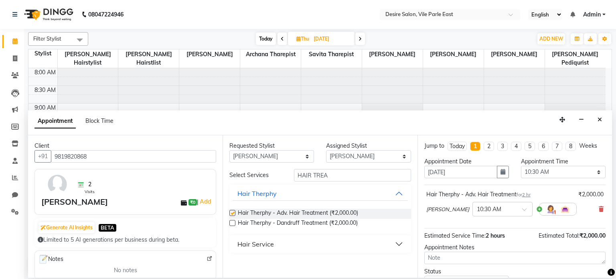
checkbox input "false"
click at [558, 170] on select "Select 09:00 AM 09:15 AM 09:30 AM 09:45 AM 10:00 AM 10:15 AM 10:30 AM 10:45 AM …" at bounding box center [563, 172] width 85 height 12
click at [521, 166] on select "Select 09:00 AM 09:15 AM 09:30 AM 09:45 AM 10:00 AM 10:15 AM 10:30 AM 10:45 AM …" at bounding box center [563, 172] width 85 height 12
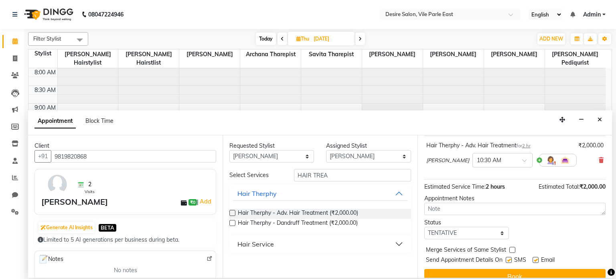
scroll to position [61, 0]
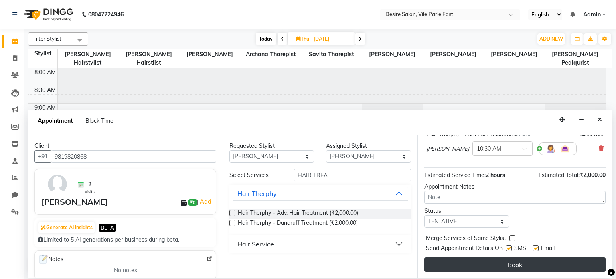
click at [515, 259] on button "Book" at bounding box center [514, 264] width 181 height 14
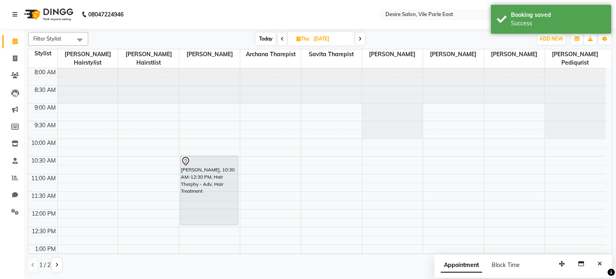
click at [297, 37] on icon at bounding box center [298, 38] width 4 height 5
select select "9"
select select "2025"
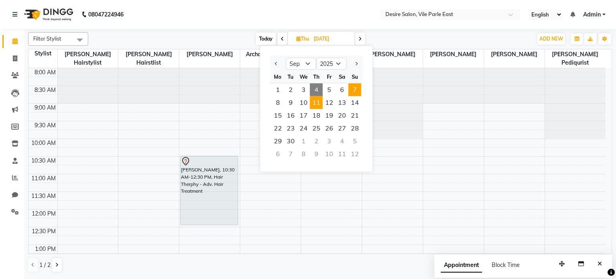
click at [353, 90] on span "7" at bounding box center [354, 89] width 13 height 13
type input "[DATE]"
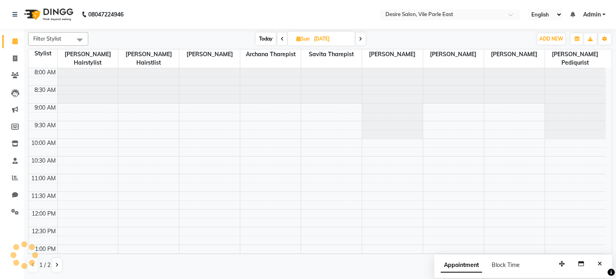
scroll to position [105, 0]
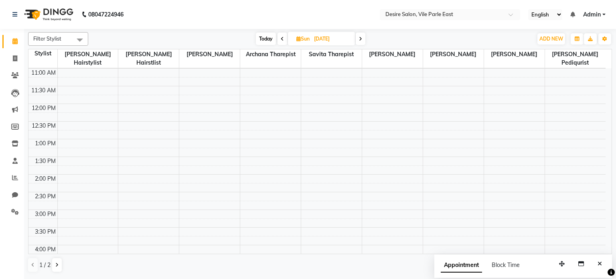
click at [487, 107] on div "8:00 AM 8:30 AM 9:00 AM 9:30 AM 10:00 AM 10:30 AM 11:00 AM 11:30 AM 12:00 PM 12…" at bounding box center [316, 209] width 577 height 493
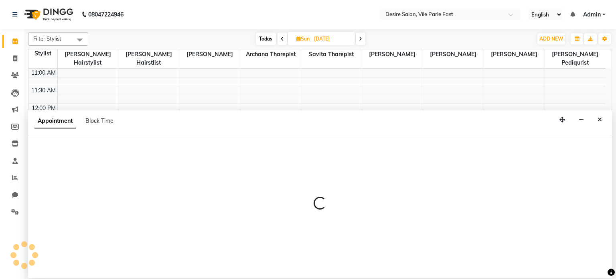
select select "75801"
select select "735"
select select "tentative"
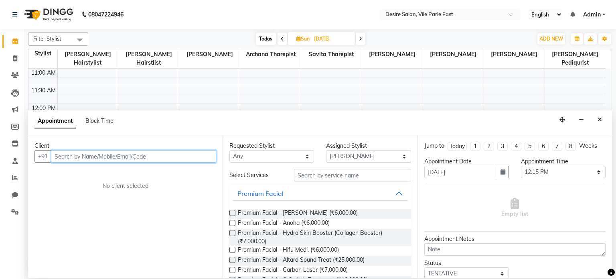
click at [121, 158] on input "text" at bounding box center [133, 156] width 165 height 12
type input "E"
type input "9769979567"
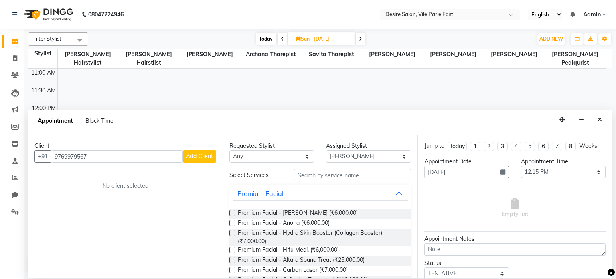
click at [200, 156] on span "Add Client" at bounding box center [199, 155] width 27 height 7
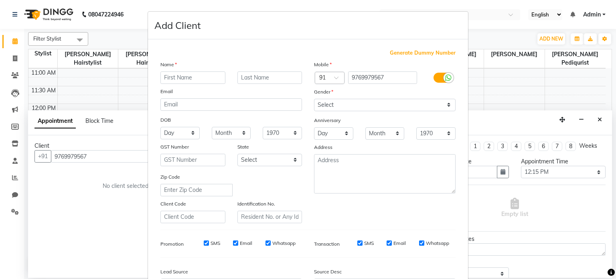
click at [172, 78] on input "text" at bounding box center [192, 77] width 65 height 12
type input "[PERSON_NAME]"
click at [247, 77] on input "text" at bounding box center [269, 77] width 65 height 12
type input "rana"
click at [334, 89] on div "Gender" at bounding box center [385, 92] width 154 height 11
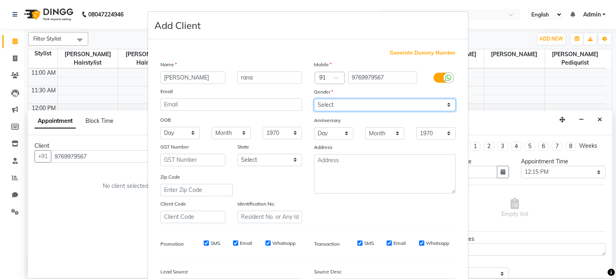
click at [322, 107] on select "Select [DEMOGRAPHIC_DATA] [DEMOGRAPHIC_DATA] Other Prefer Not To Say" at bounding box center [384, 105] width 141 height 12
select select "[DEMOGRAPHIC_DATA]"
click at [314, 99] on select "Select [DEMOGRAPHIC_DATA] [DEMOGRAPHIC_DATA] Other Prefer Not To Say" at bounding box center [384, 105] width 141 height 12
drag, startPoint x: 606, startPoint y: 231, endPoint x: 608, endPoint y: 234, distance: 4.3
click at [608, 234] on ngb-modal-window "Add Client Generate Dummy Number Name [PERSON_NAME] Email DOB Day 01 02 03 04 0…" at bounding box center [308, 139] width 616 height 279
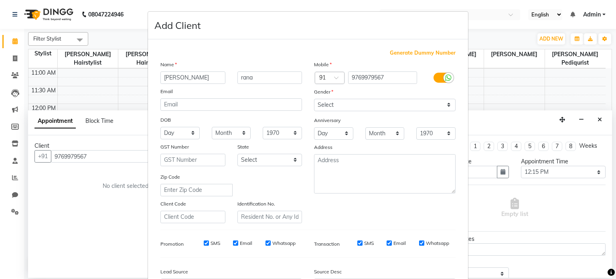
drag, startPoint x: 608, startPoint y: 234, endPoint x: 609, endPoint y: 242, distance: 7.6
click at [609, 242] on ngb-modal-window "Add Client Generate Dummy Number Name [PERSON_NAME] Email DOB Day 01 02 03 04 0…" at bounding box center [308, 139] width 616 height 279
click at [459, 244] on div "Generate Dummy Number Name [PERSON_NAME] Email DOB Day 01 02 03 04 05 06 07 08 …" at bounding box center [308, 182] width 320 height 287
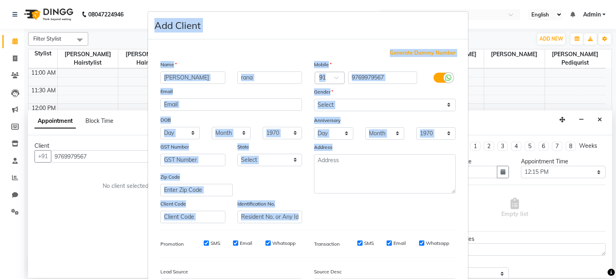
drag, startPoint x: 457, startPoint y: 187, endPoint x: 471, endPoint y: 269, distance: 83.0
click at [471, 269] on ngb-modal-window "Add Client Generate Dummy Number Name [PERSON_NAME] Email DOB Day 01 02 03 04 0…" at bounding box center [308, 139] width 616 height 279
click at [453, 222] on div "Mobile Country Code × 91 9769979567 Gender Select [DEMOGRAPHIC_DATA] [DEMOGRAPH…" at bounding box center [385, 141] width 154 height 163
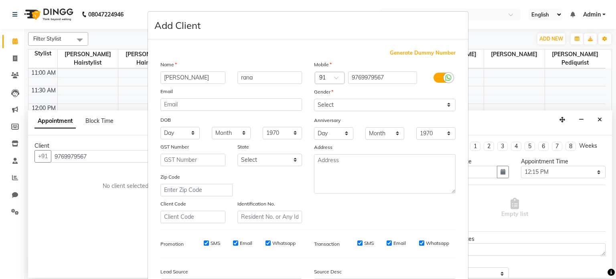
click at [448, 263] on div "Generate Dummy Number Name [PERSON_NAME] Email DOB Day 01 02 03 04 05 06 07 08 …" at bounding box center [307, 184] width 307 height 271
drag, startPoint x: 609, startPoint y: 206, endPoint x: 612, endPoint y: 199, distance: 7.2
click at [612, 199] on ngb-modal-window "Add Client Generate Dummy Number Name [PERSON_NAME] Email DOB Day 01 02 03 04 0…" at bounding box center [308, 139] width 616 height 279
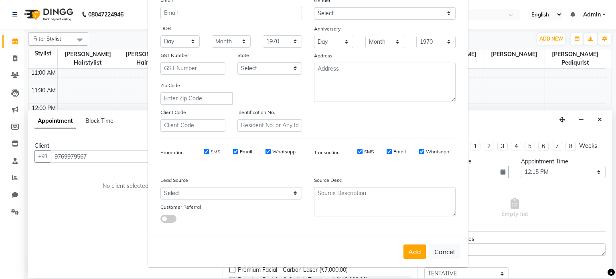
scroll to position [95, 0]
click at [417, 250] on button "Add" at bounding box center [414, 251] width 22 height 14
select select
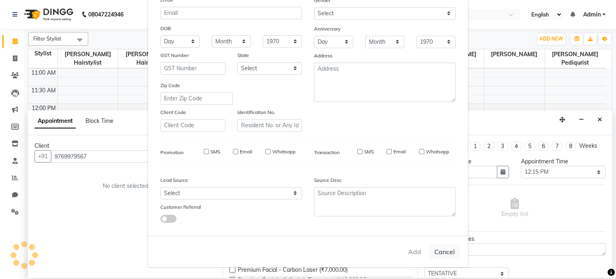
select select
checkbox input "false"
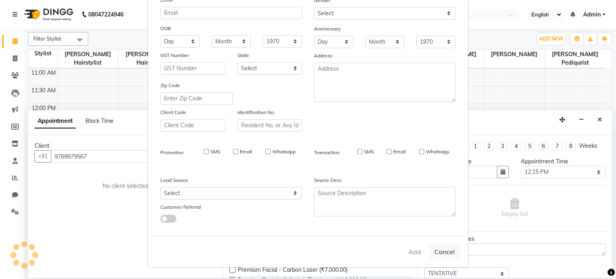
checkbox input "false"
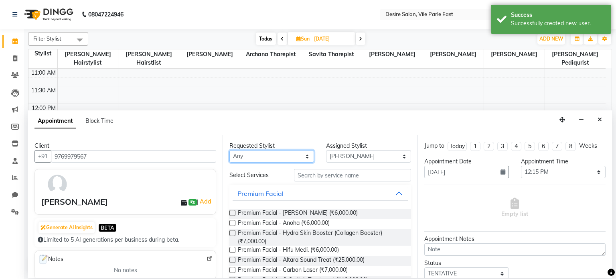
click at [255, 157] on select "Any [PERSON_NAME] [PERSON_NAME] Pediqurist [PERSON_NAME] desire salon [PERSON_N…" at bounding box center [271, 156] width 85 height 12
select select "75801"
click at [229, 150] on select "Any [PERSON_NAME] [PERSON_NAME] Pediqurist [PERSON_NAME] desire salon [PERSON_N…" at bounding box center [271, 156] width 85 height 12
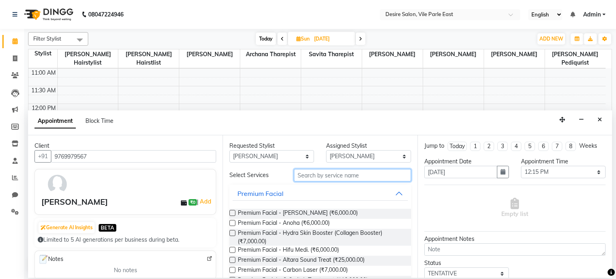
click at [299, 176] on input "text" at bounding box center [352, 175] width 117 height 12
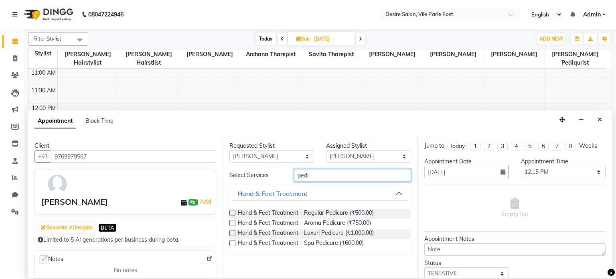
type input "pedi"
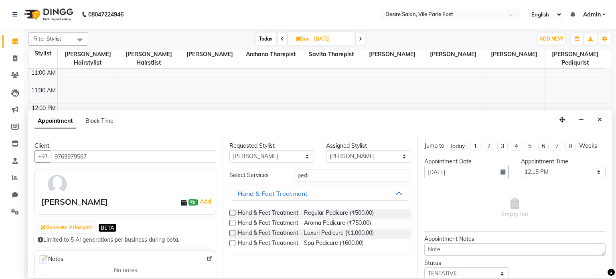
click at [232, 210] on label at bounding box center [232, 213] width 6 height 6
click at [232, 211] on input "checkbox" at bounding box center [231, 213] width 5 height 5
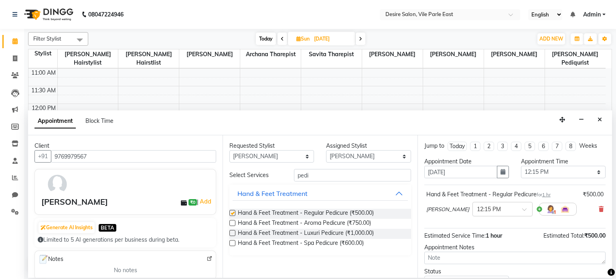
checkbox input "false"
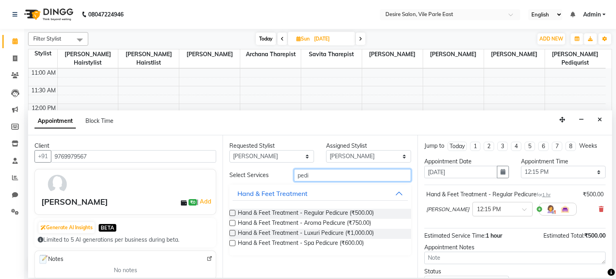
click at [309, 178] on input "pedi" at bounding box center [352, 175] width 117 height 12
type input "p"
type input "meni"
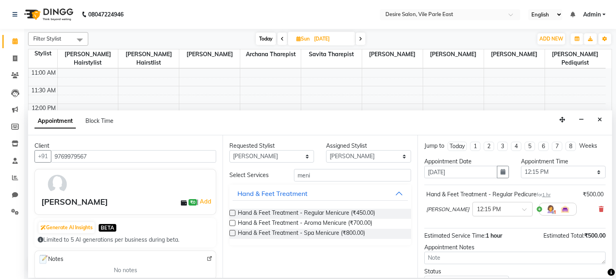
click at [232, 211] on label at bounding box center [232, 213] width 6 height 6
click at [232, 211] on input "checkbox" at bounding box center [231, 213] width 5 height 5
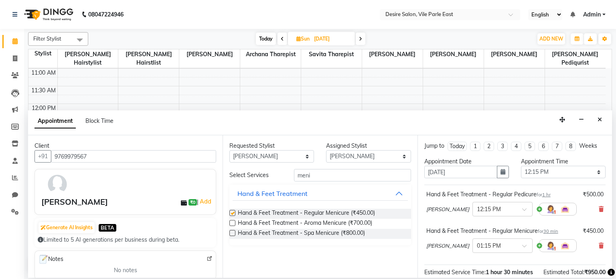
checkbox input "false"
click at [553, 170] on select "Select 09:00 AM 09:15 AM 09:30 AM 09:45 AM 10:00 AM 10:15 AM 10:30 AM 10:45 AM …" at bounding box center [563, 172] width 85 height 12
select select "720"
click at [521, 166] on select "Select 09:00 AM 09:15 AM 09:30 AM 09:45 AM 10:00 AM 10:15 AM 10:30 AM 10:45 AM …" at bounding box center [563, 172] width 85 height 12
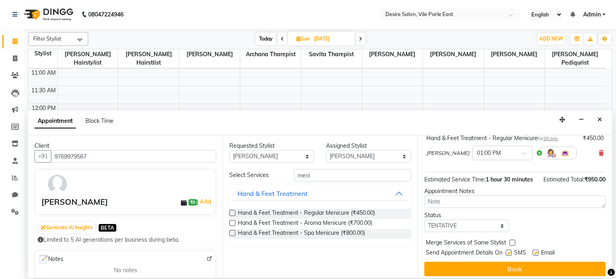
scroll to position [105, 0]
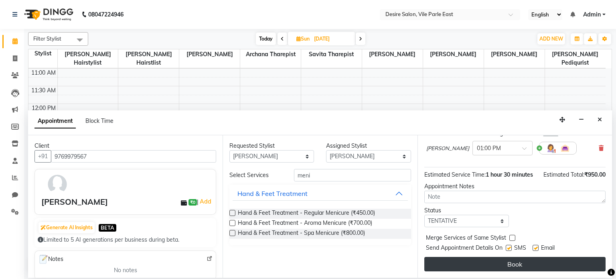
click at [520, 261] on button "Book" at bounding box center [514, 264] width 181 height 14
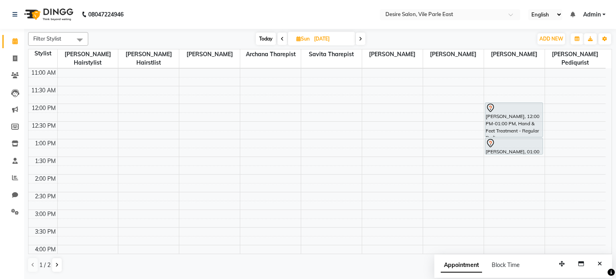
click at [264, 40] on span "Today" at bounding box center [266, 38] width 20 height 12
type input "[DATE]"
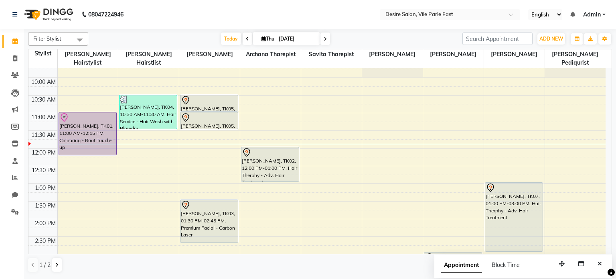
scroll to position [60, 0]
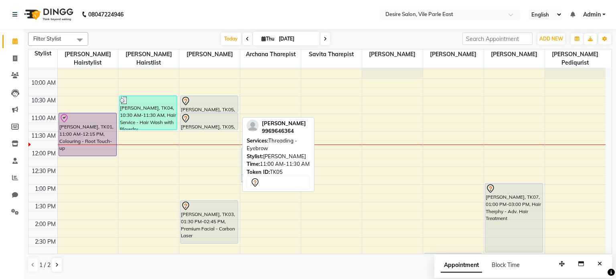
click at [222, 113] on div at bounding box center [209, 118] width 57 height 10
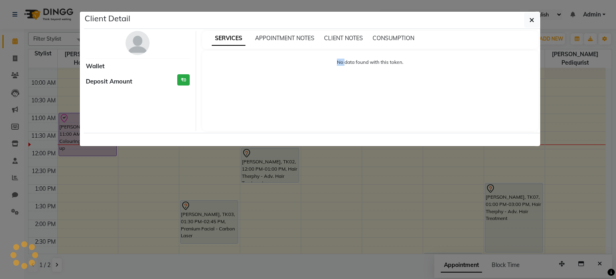
select select "7"
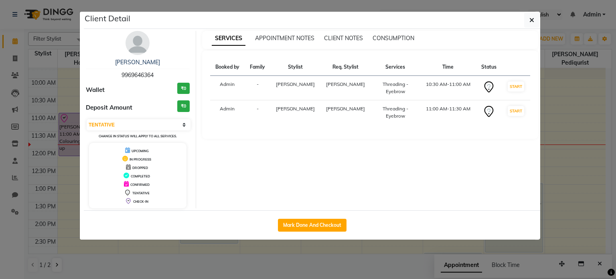
click at [545, 34] on ngb-modal-window "Client Detail [PERSON_NAME] 9969646364 Wallet ₹0 Deposit Amount ₹0 Select IN SE…" at bounding box center [308, 139] width 616 height 279
click at [603, 87] on ngb-modal-window "Client Detail [PERSON_NAME] 9969646364 Wallet ₹0 Deposit Amount ₹0 Select IN SE…" at bounding box center [308, 139] width 616 height 279
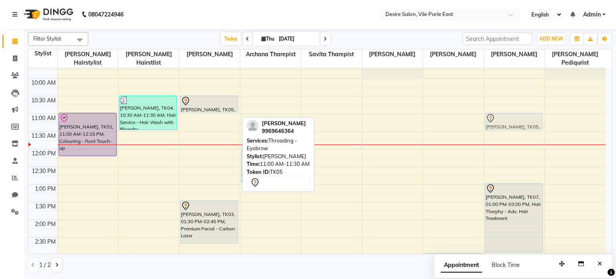
drag, startPoint x: 197, startPoint y: 105, endPoint x: 489, endPoint y: 106, distance: 291.8
click at [489, 106] on tr "[PERSON_NAME], TK01, 11:00 AM-12:15 PM, Colouring - Root Touch-up [PERSON_NAME]…" at bounding box center [316, 254] width 577 height 493
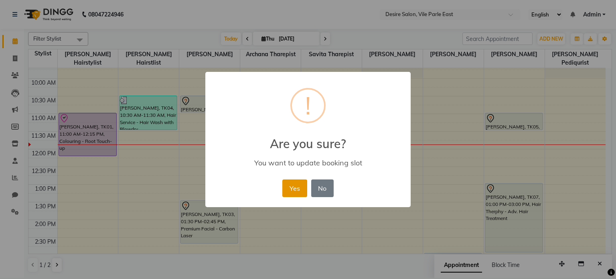
click at [299, 183] on button "Yes" at bounding box center [294, 188] width 24 height 18
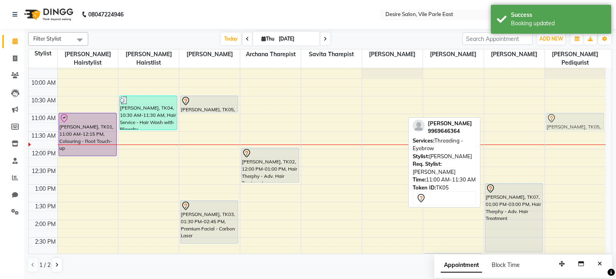
drag, startPoint x: 527, startPoint y: 115, endPoint x: 583, endPoint y: 113, distance: 55.7
click at [583, 113] on tr "[PERSON_NAME], TK01, 11:00 AM-12:15 PM, Colouring - Root Touch-up [PERSON_NAME]…" at bounding box center [316, 254] width 577 height 493
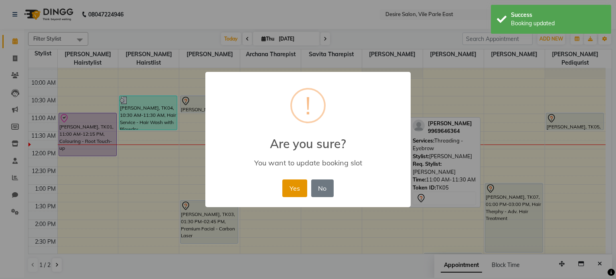
click at [290, 184] on button "Yes" at bounding box center [294, 188] width 24 height 18
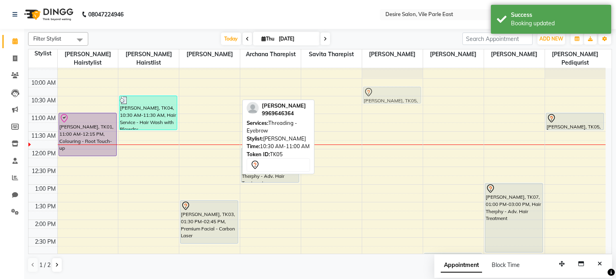
drag, startPoint x: 199, startPoint y: 96, endPoint x: 404, endPoint y: 86, distance: 205.4
click at [404, 86] on tr "[PERSON_NAME], TK01, 11:00 AM-12:15 PM, Colouring - Root Touch-up [PERSON_NAME]…" at bounding box center [316, 254] width 577 height 493
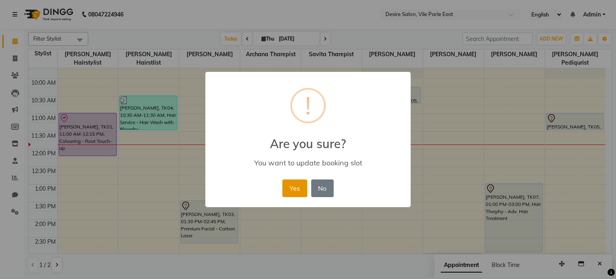
click at [297, 188] on button "Yes" at bounding box center [294, 188] width 24 height 18
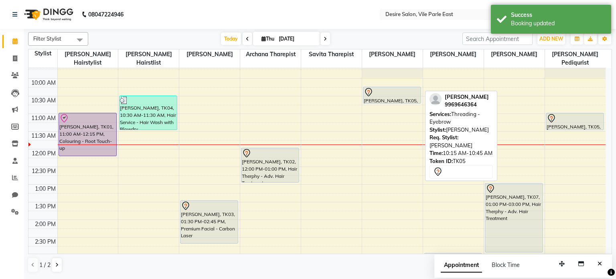
click at [396, 92] on div "[PERSON_NAME], TK05, 10:15 AM-10:45 AM, Threading - Eyebrow" at bounding box center [391, 95] width 57 height 16
drag, startPoint x: 394, startPoint y: 85, endPoint x: 557, endPoint y: 91, distance: 162.9
click at [557, 91] on tr "[PERSON_NAME], TK01, 11:00 AM-12:15 PM, Colouring - Root Touch-up [PERSON_NAME]…" at bounding box center [316, 254] width 577 height 493
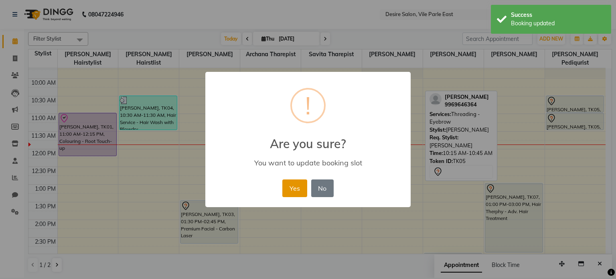
click at [292, 185] on button "Yes" at bounding box center [294, 188] width 24 height 18
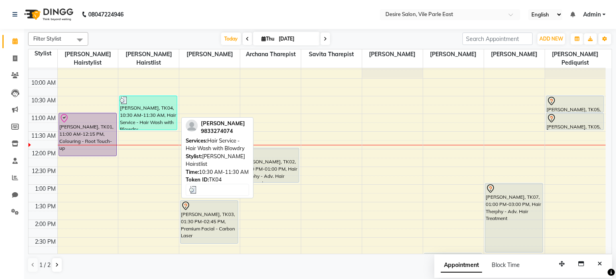
drag, startPoint x: 133, startPoint y: 100, endPoint x: 149, endPoint y: 94, distance: 16.7
click at [149, 96] on div "[PERSON_NAME], TK04, 10:30 AM-11:30 AM, Hair Service - Hair Wash with Blowdry" at bounding box center [147, 113] width 57 height 34
drag, startPoint x: 149, startPoint y: 94, endPoint x: 152, endPoint y: 99, distance: 5.6
click at [152, 99] on div "[PERSON_NAME], TK04, 10:30 AM-11:30 AM, Hair Service - Hair Wash with Blowdry" at bounding box center [147, 113] width 57 height 34
select select "3"
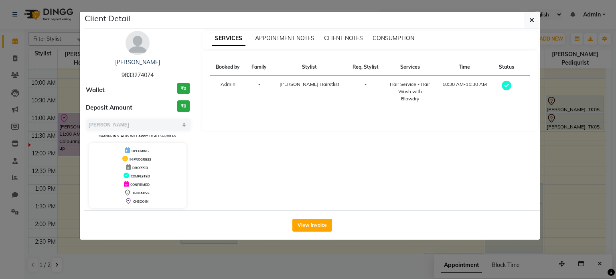
click at [553, 63] on ngb-modal-window "Client Detail [PERSON_NAME] 9833274074 Wallet ₹0 Deposit Amount ₹0 Select MARK …" at bounding box center [308, 139] width 616 height 279
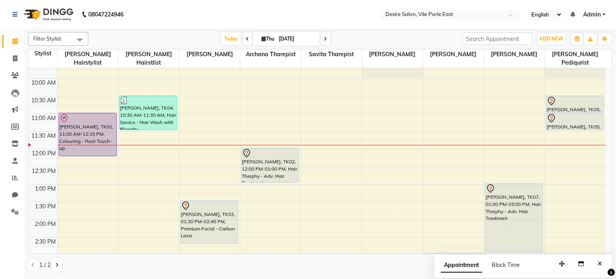
drag, startPoint x: 156, startPoint y: 104, endPoint x: 289, endPoint y: 128, distance: 135.2
click at [289, 128] on div "8:00 AM 8:30 AM 9:00 AM 9:30 AM 10:00 AM 10:30 AM 11:00 AM 11:30 AM 12:00 PM 12…" at bounding box center [316, 254] width 577 height 493
